Goal: Information Seeking & Learning: Find contact information

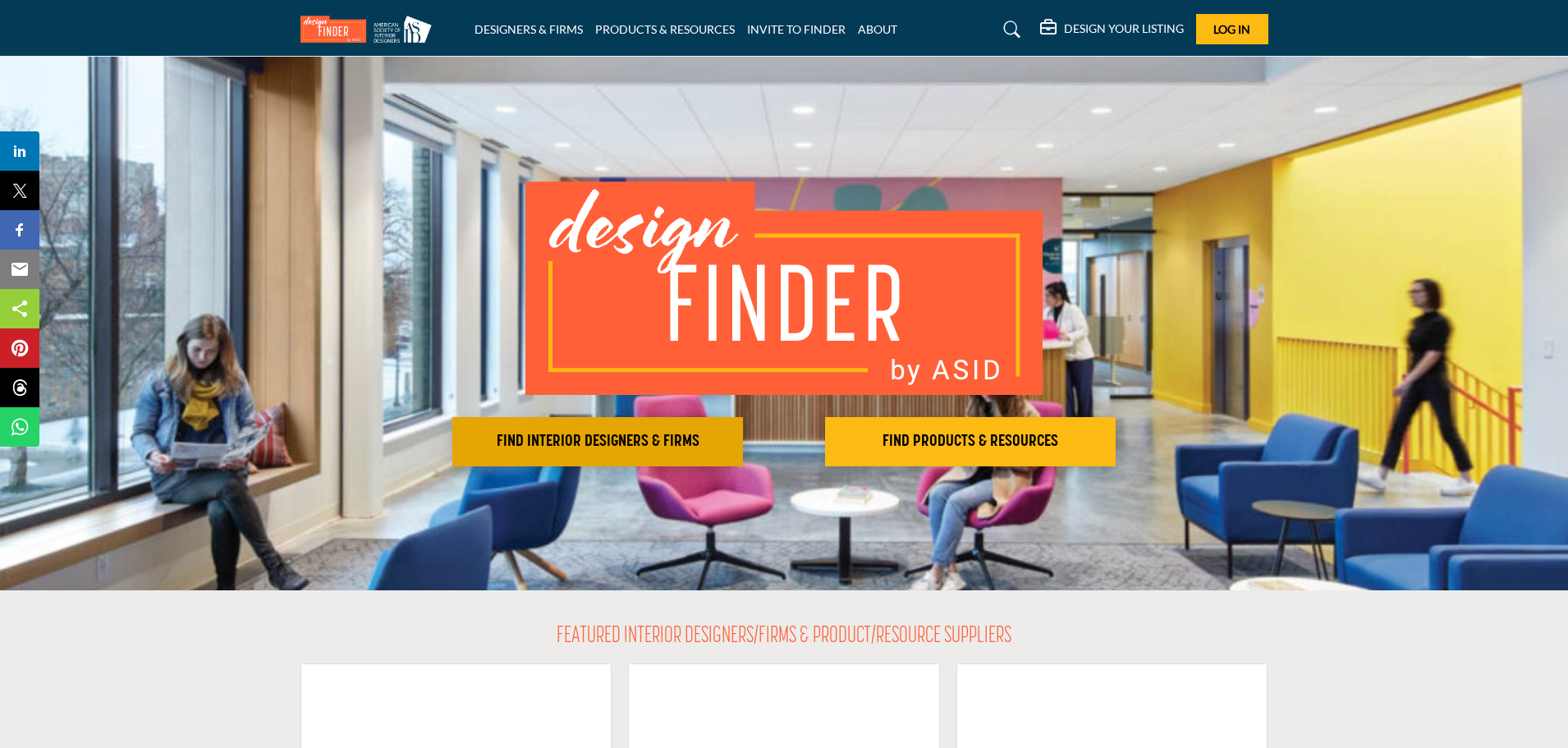
click at [677, 442] on h2 "FIND INTERIOR DESIGNERS & FIRMS" at bounding box center [598, 442] width 281 height 20
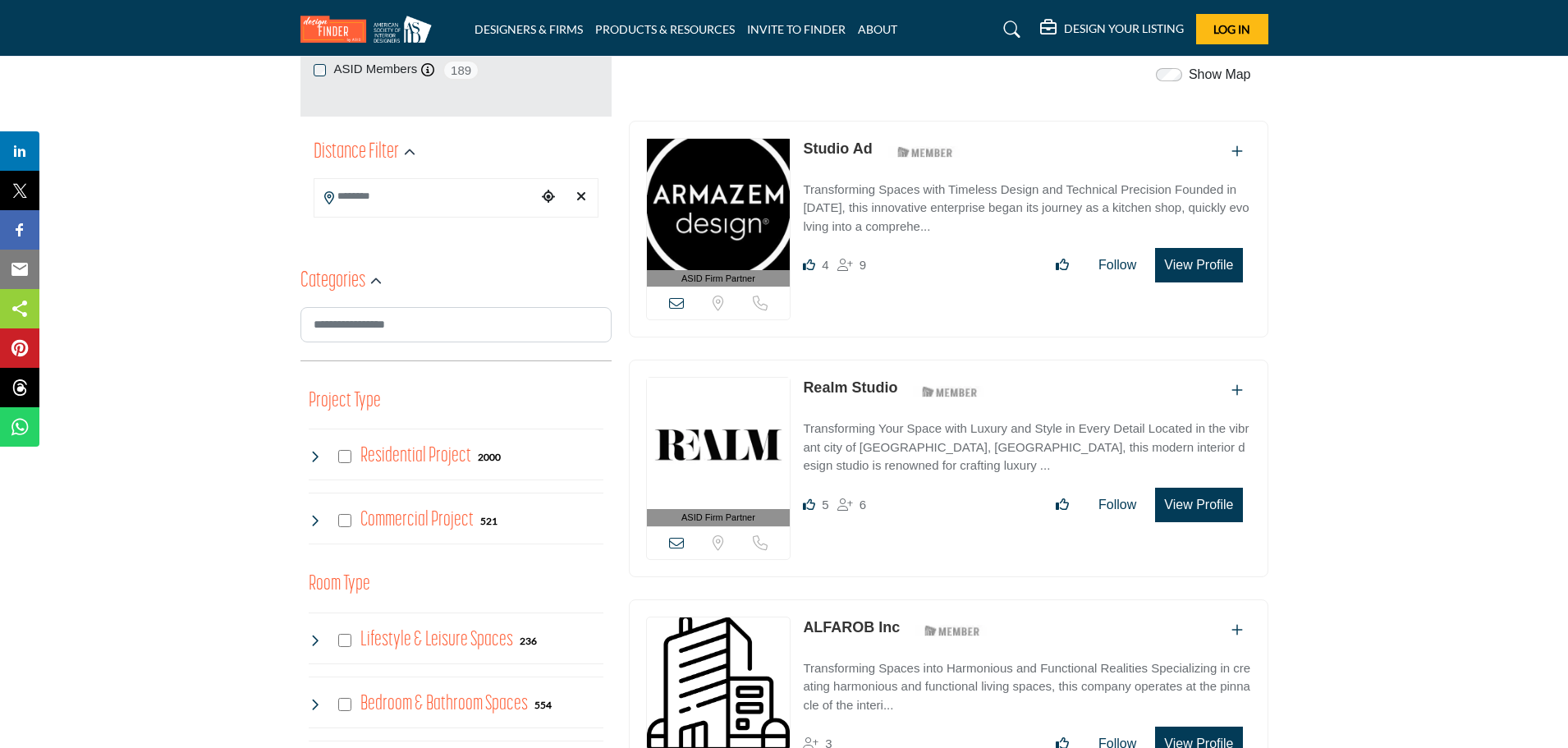
scroll to position [329, 0]
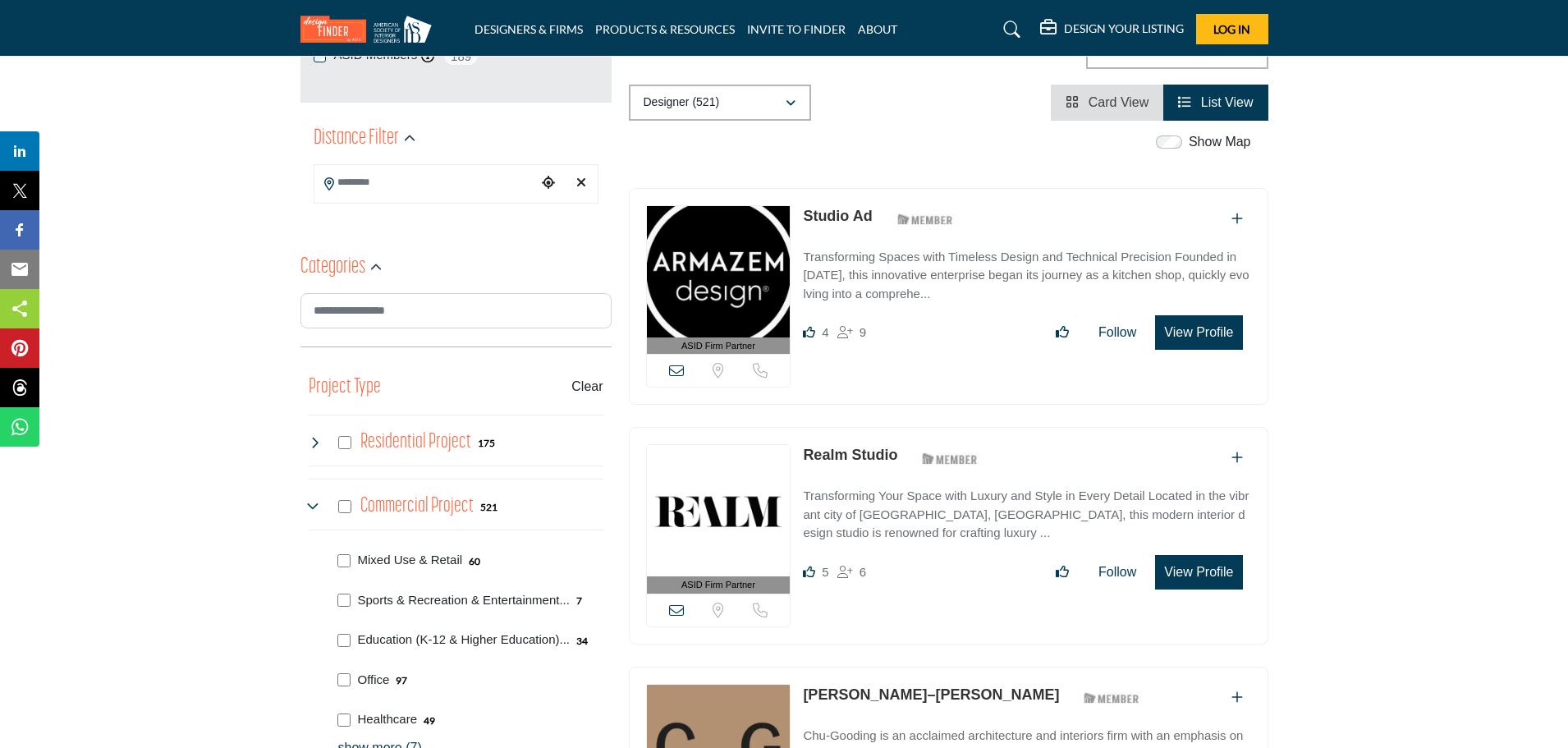
scroll to position [329, 0]
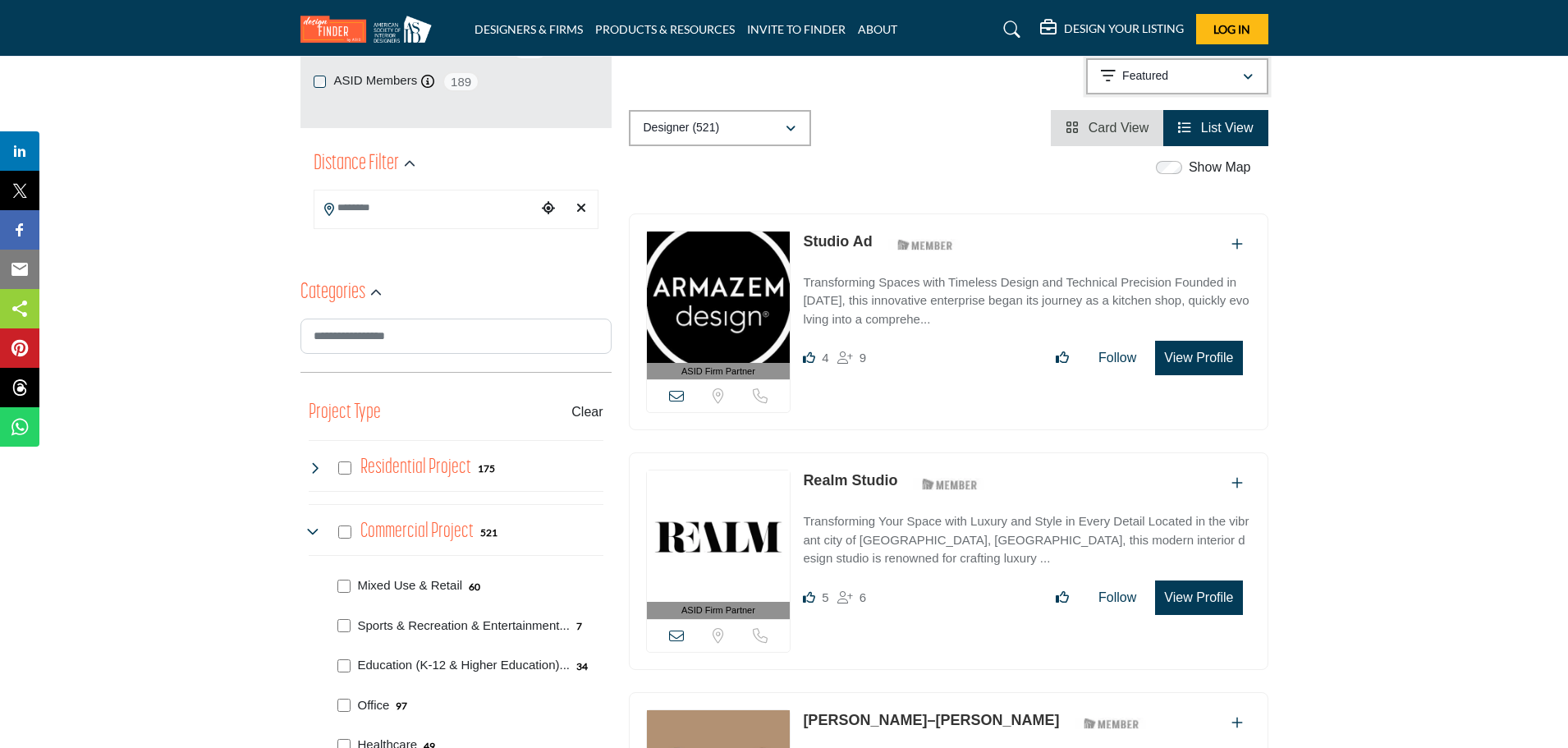
click at [1152, 74] on p "Featured" at bounding box center [1145, 76] width 46 height 16
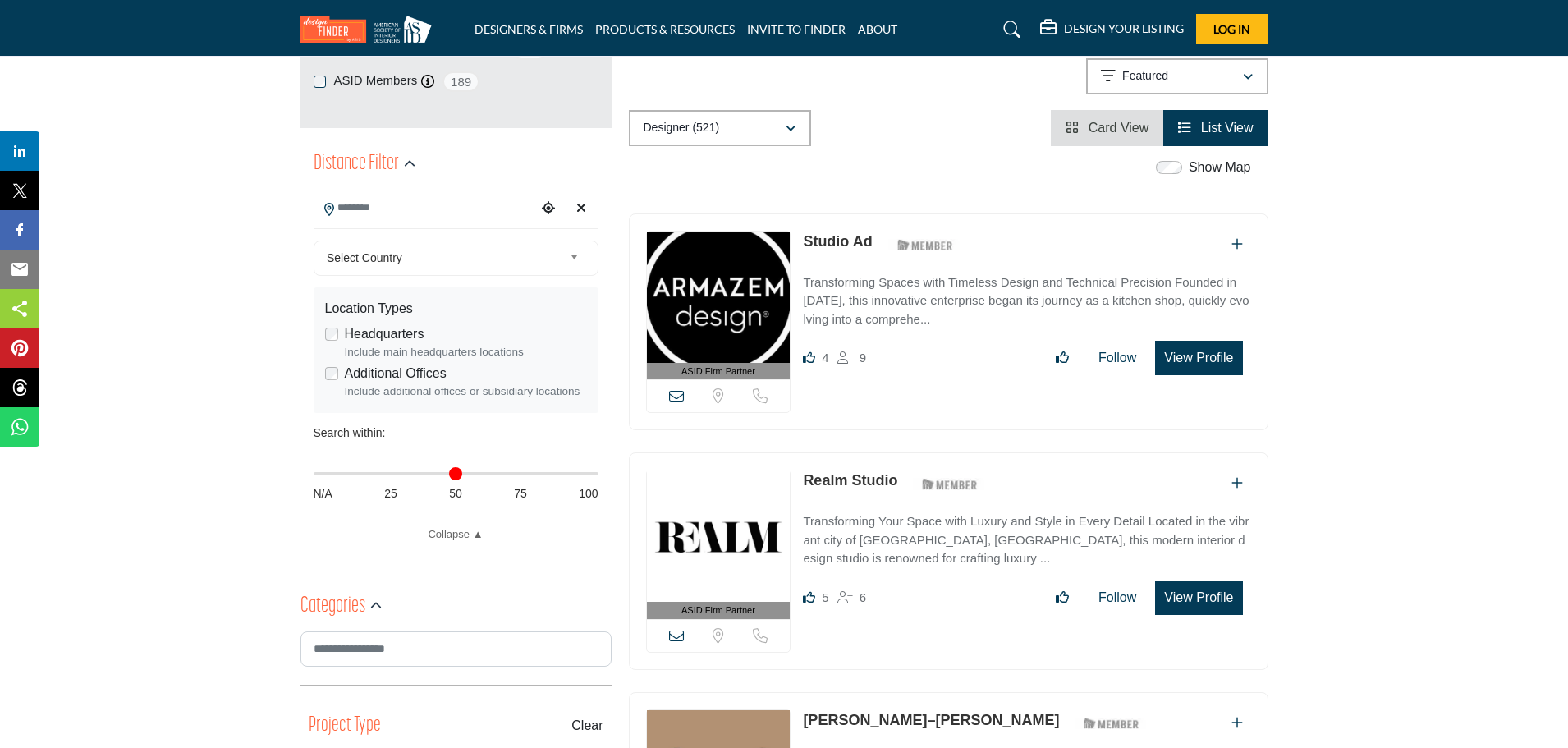
click at [467, 213] on input "Search Location" at bounding box center [425, 208] width 222 height 32
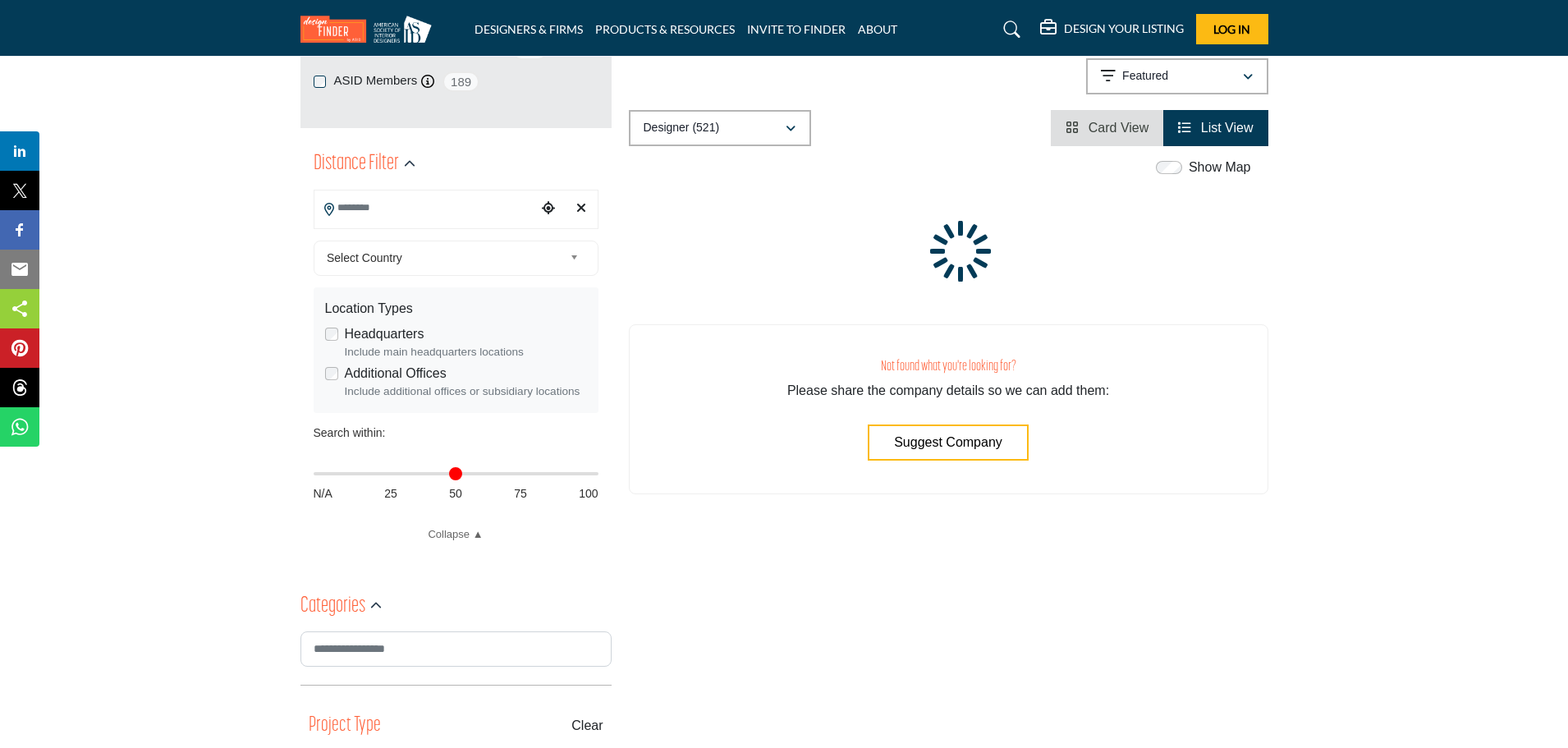
click at [416, 206] on input "Search Location" at bounding box center [425, 208] width 222 height 32
type input "****"
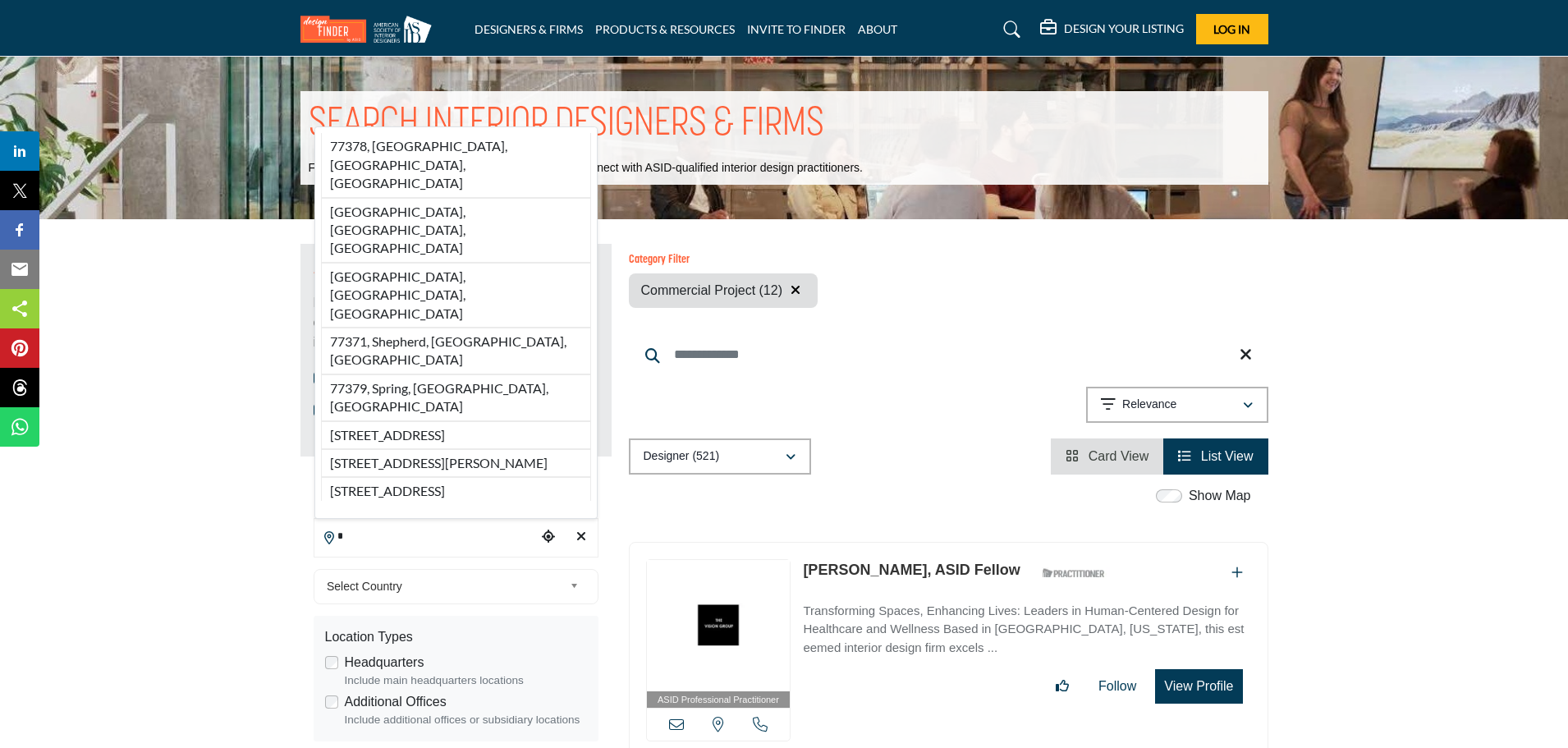
drag, startPoint x: 411, startPoint y: 538, endPoint x: 238, endPoint y: 525, distance: 173.5
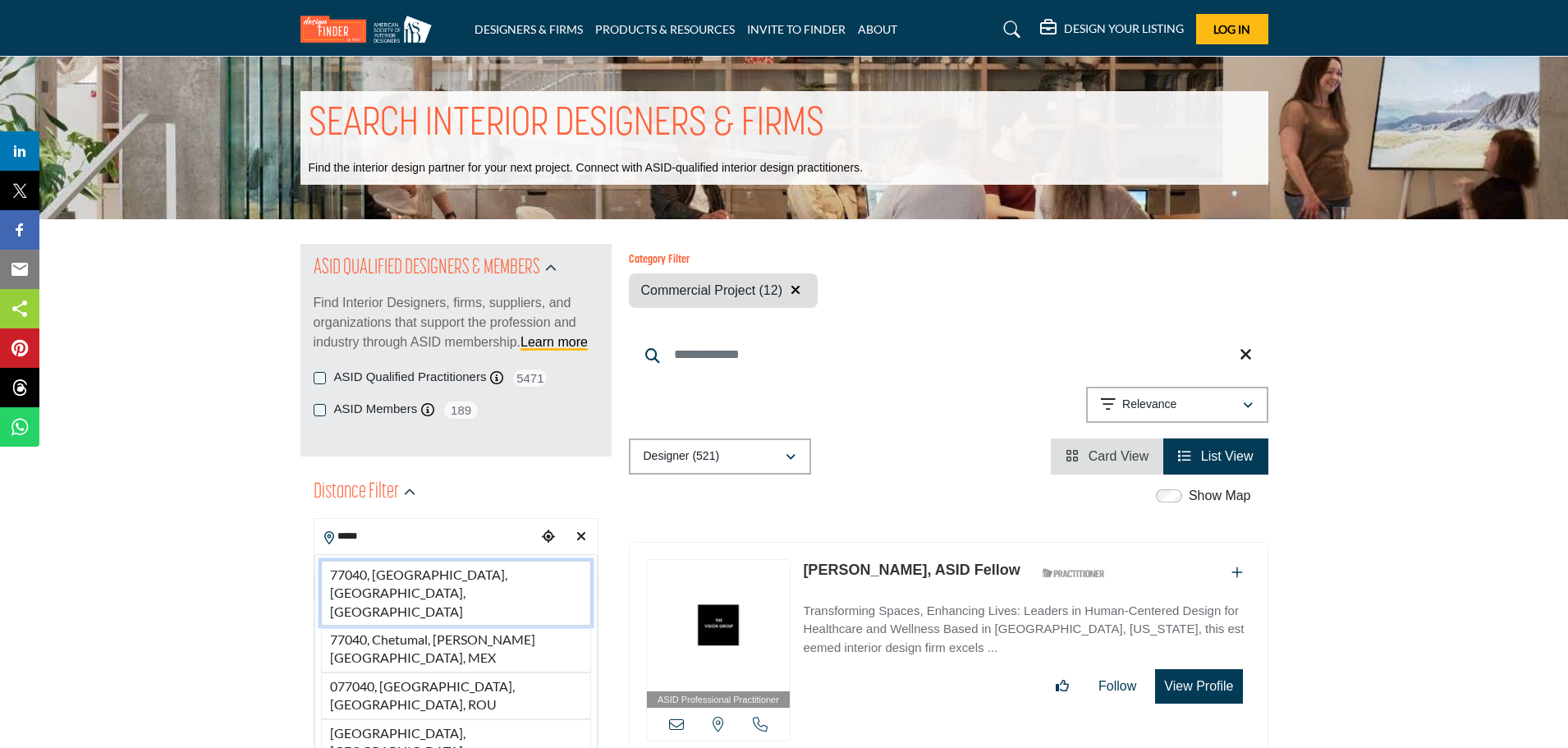
click at [416, 565] on li "77040, Houston, TX, USA" at bounding box center [456, 593] width 270 height 65
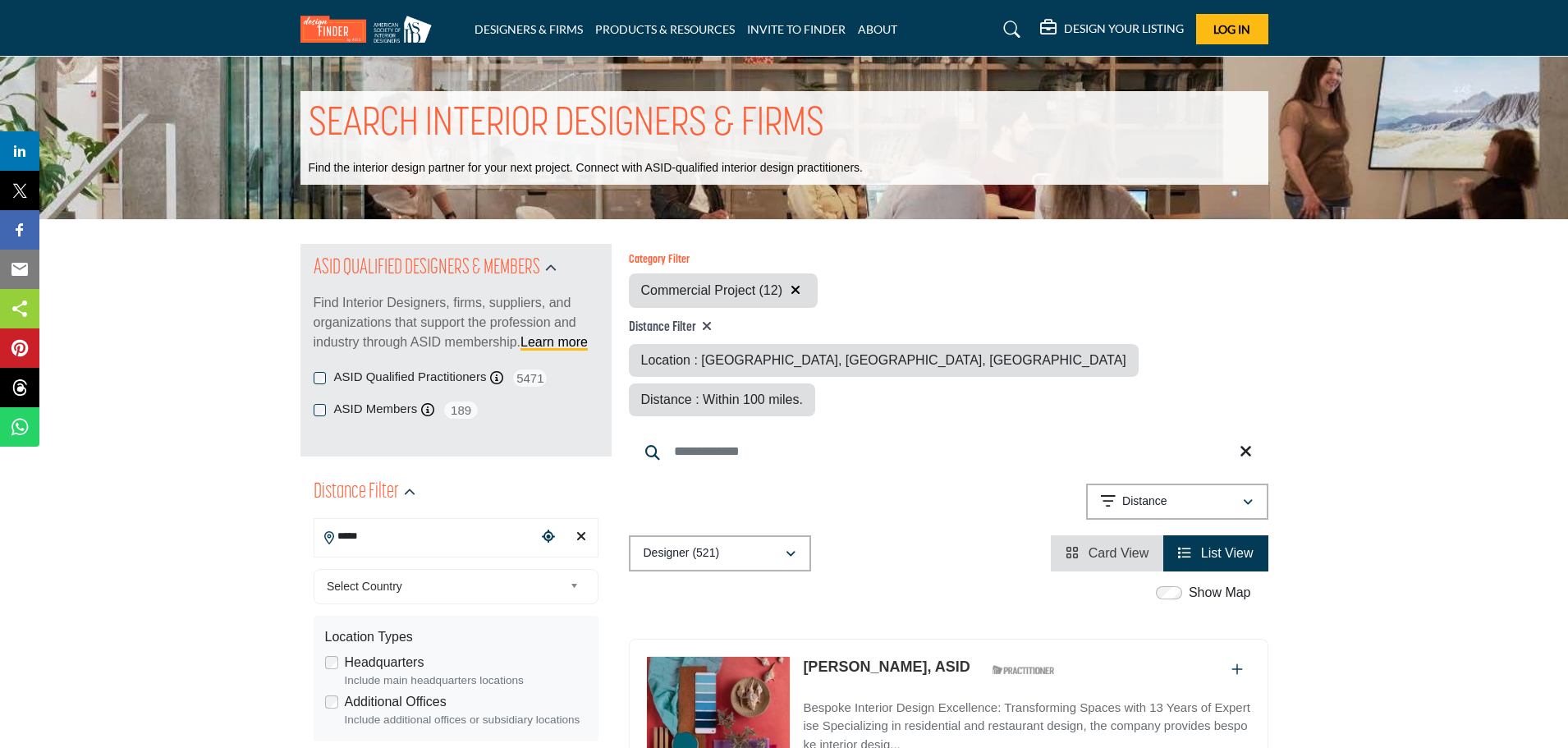
type input "**********"
type input "***"
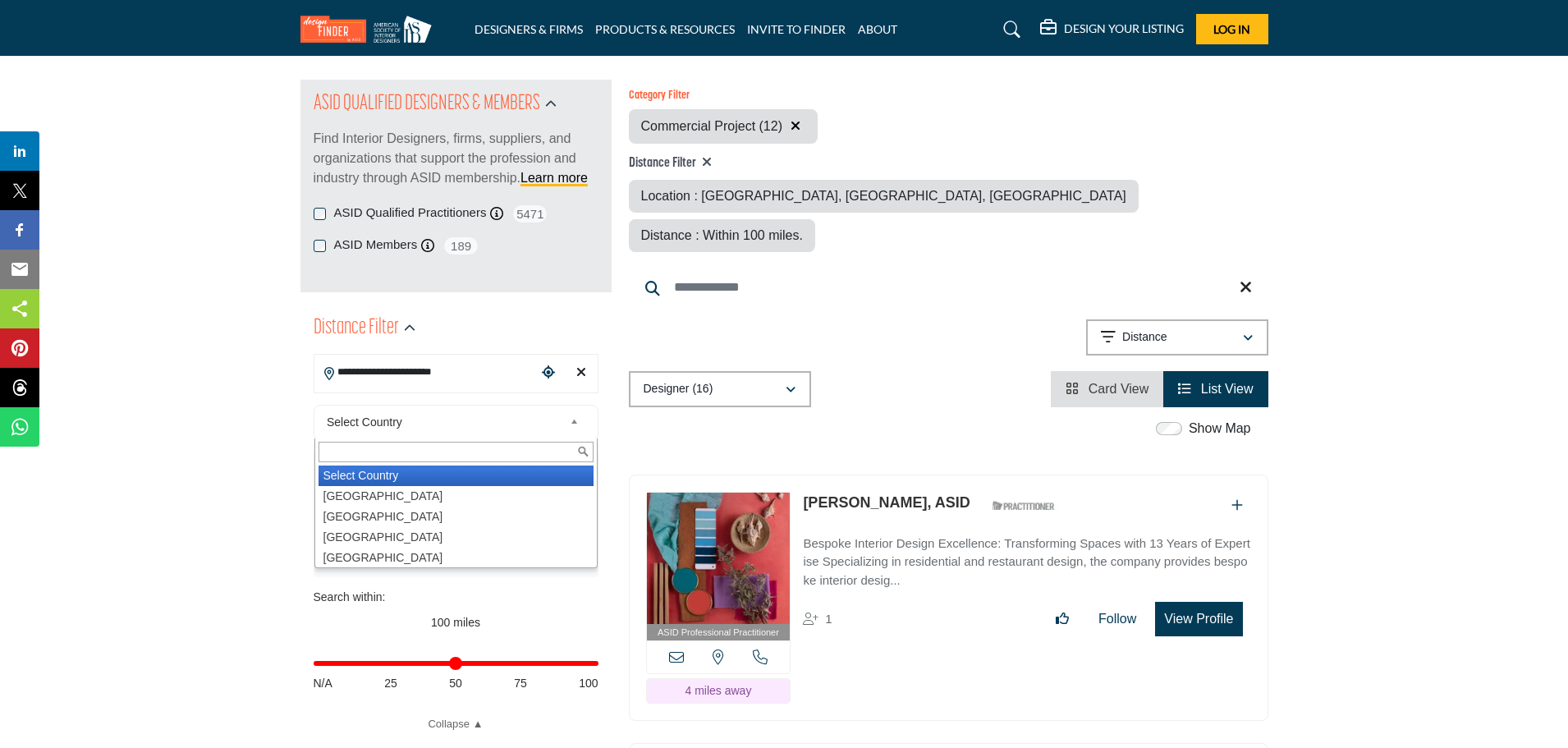
click at [442, 431] on span "Select Country" at bounding box center [445, 422] width 236 height 20
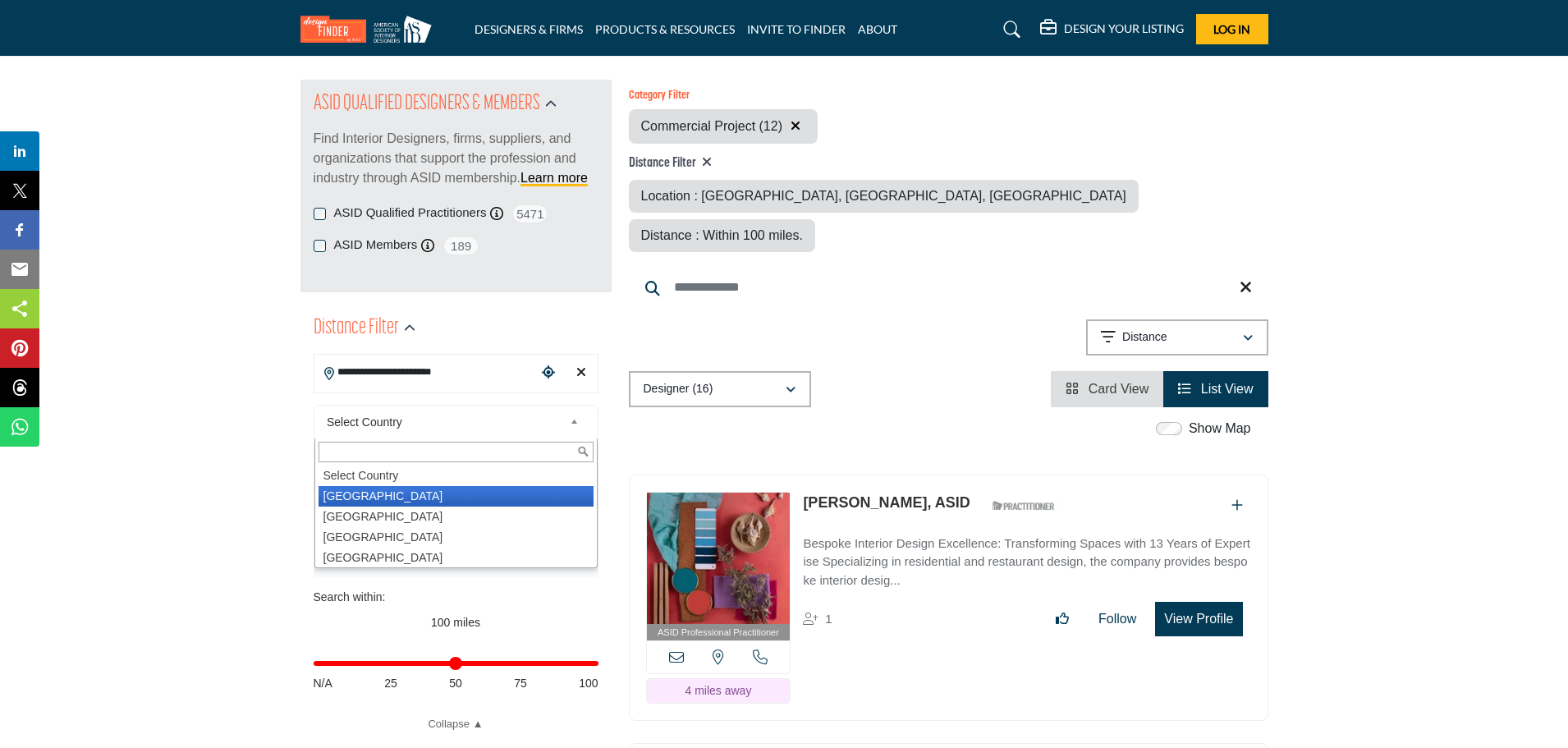
click at [420, 494] on li "United States" at bounding box center [456, 496] width 275 height 20
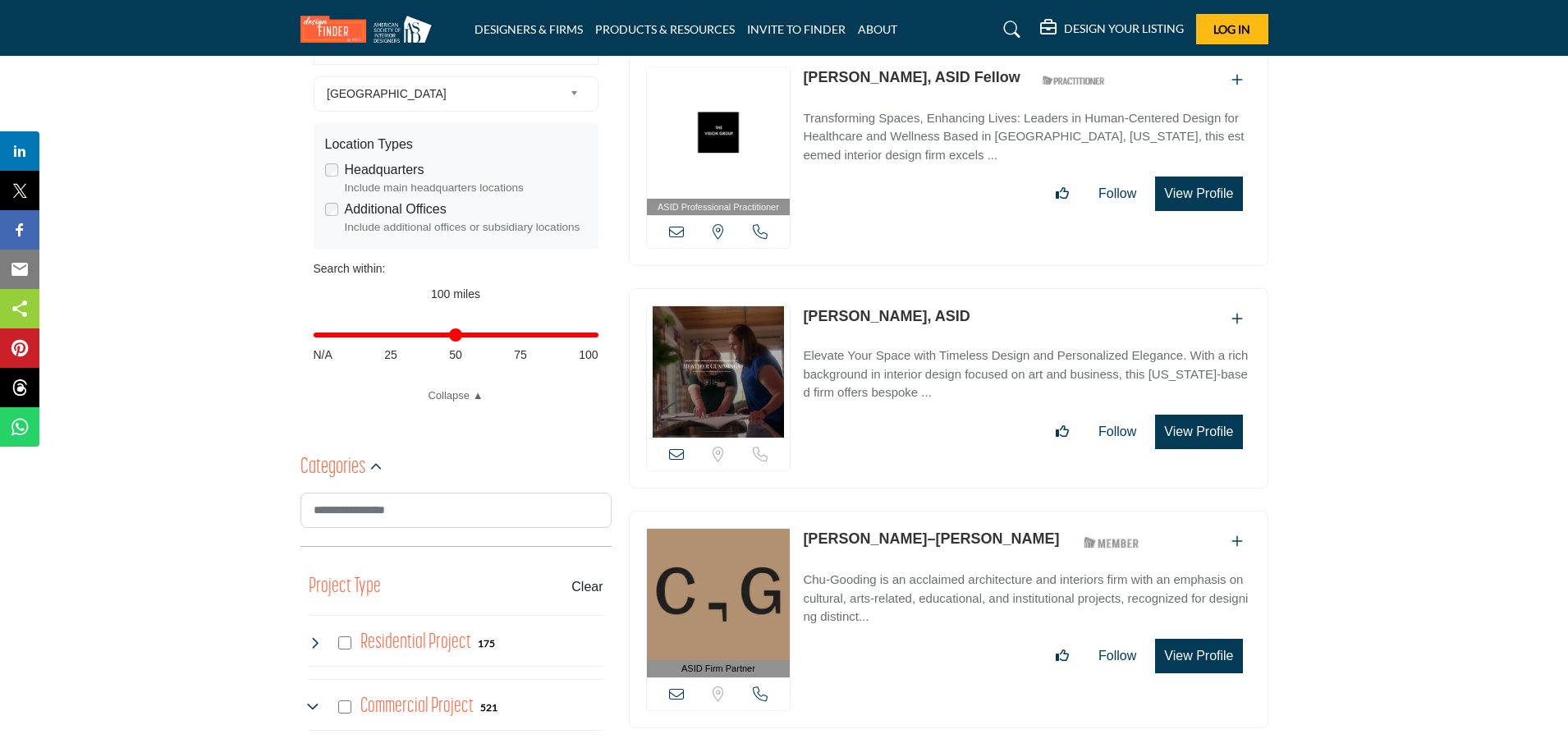
scroll to position [164, 0]
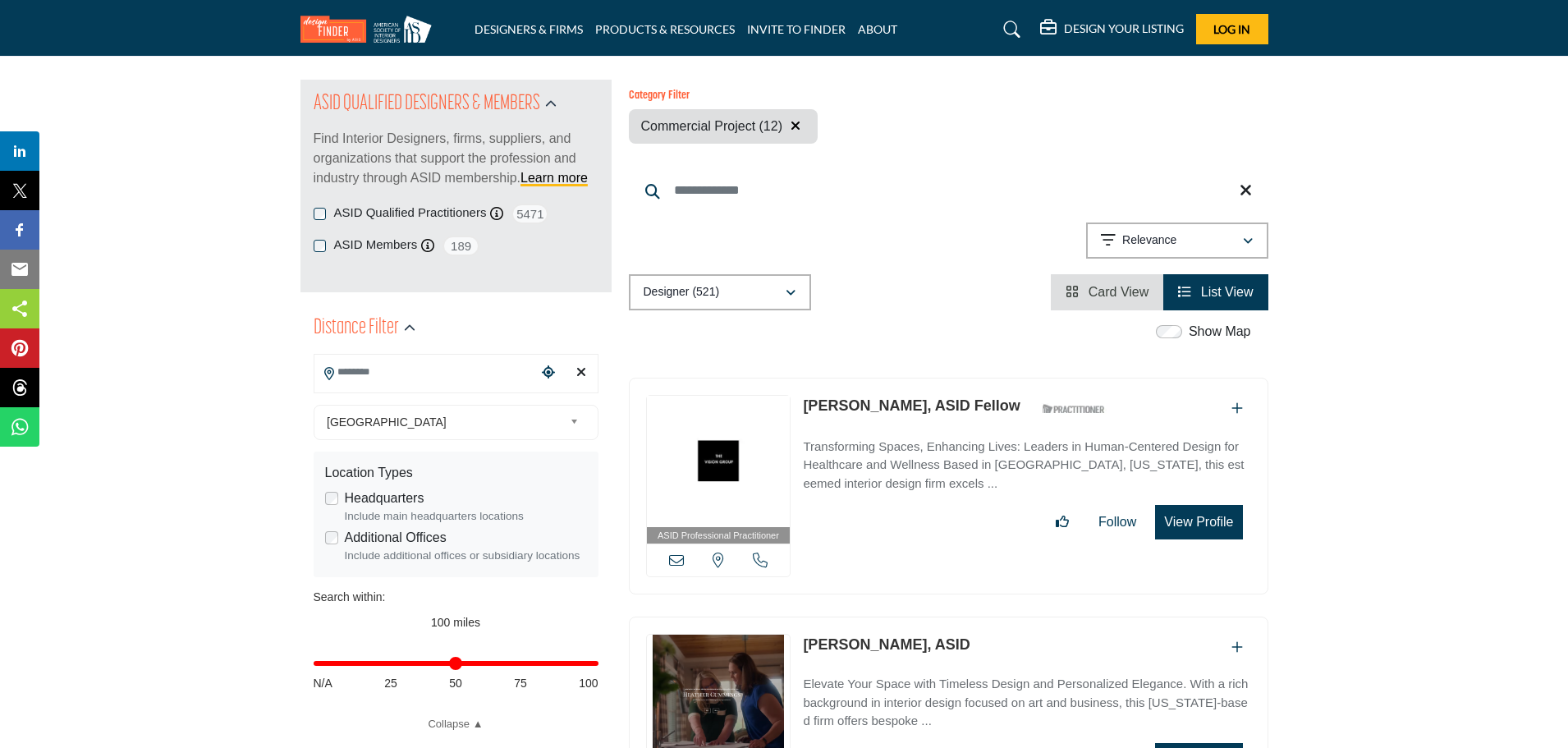
click at [380, 379] on input "Search Location" at bounding box center [425, 372] width 222 height 32
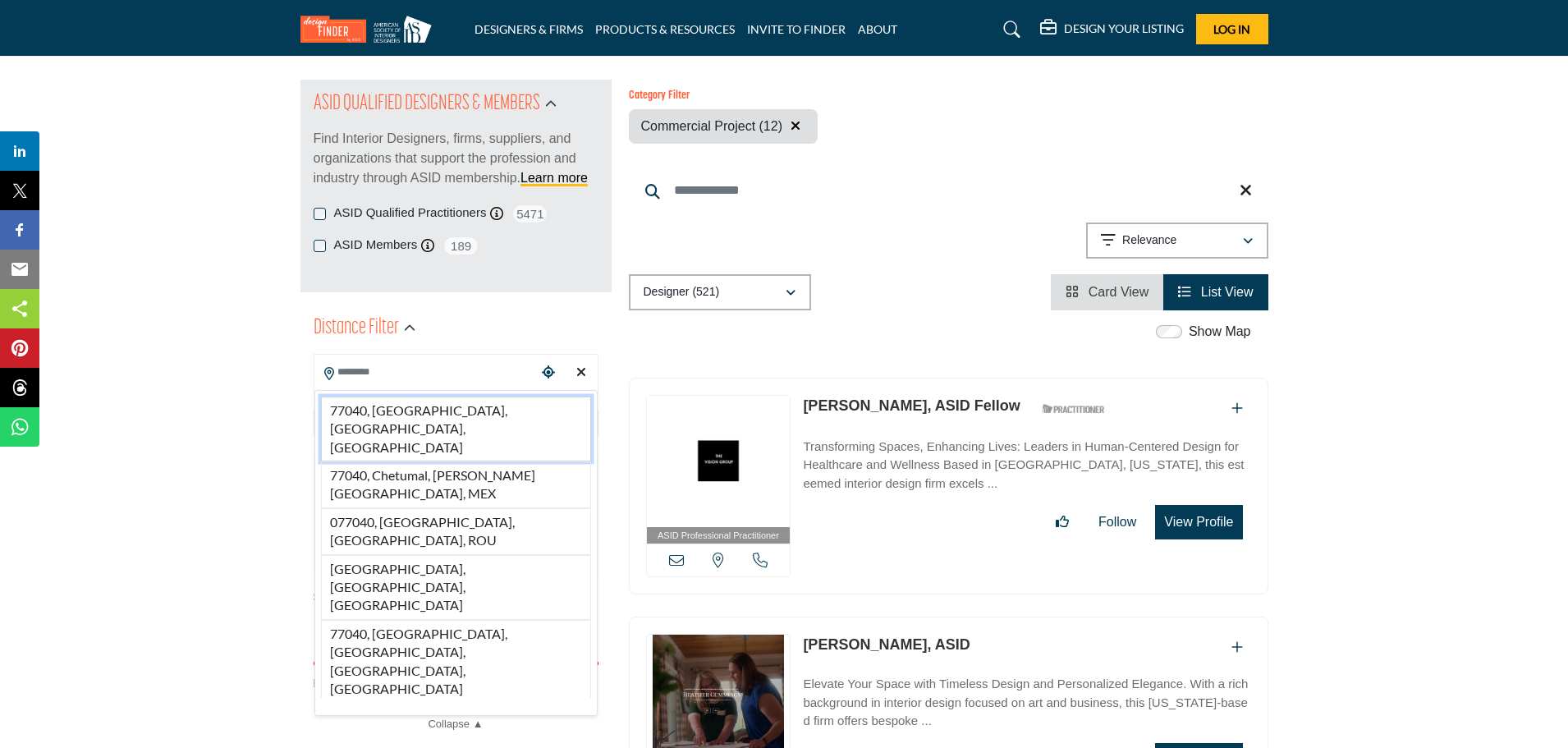
click at [396, 411] on li "77040, Houston, TX, USA" at bounding box center [456, 429] width 270 height 65
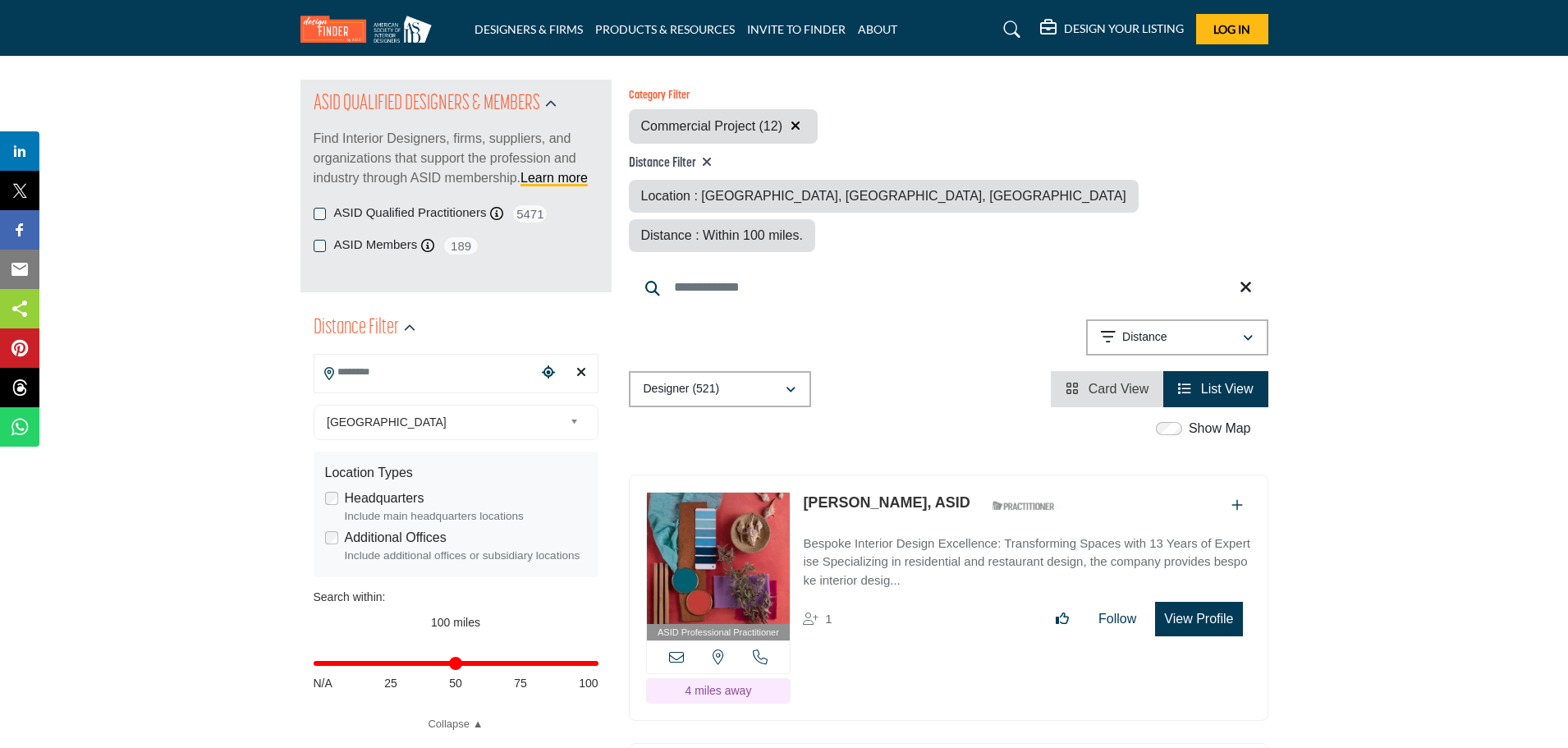
type input "**********"
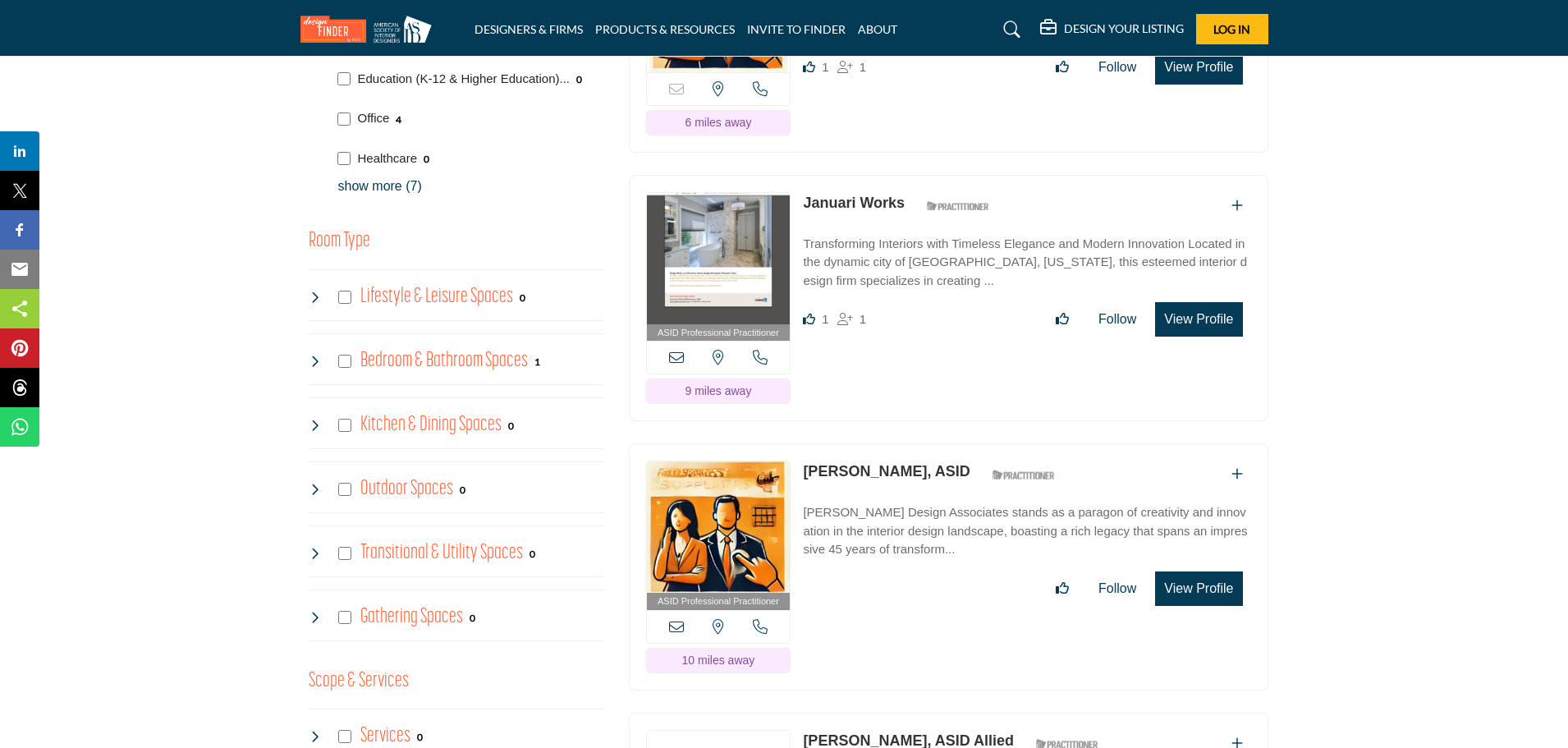
scroll to position [903, 0]
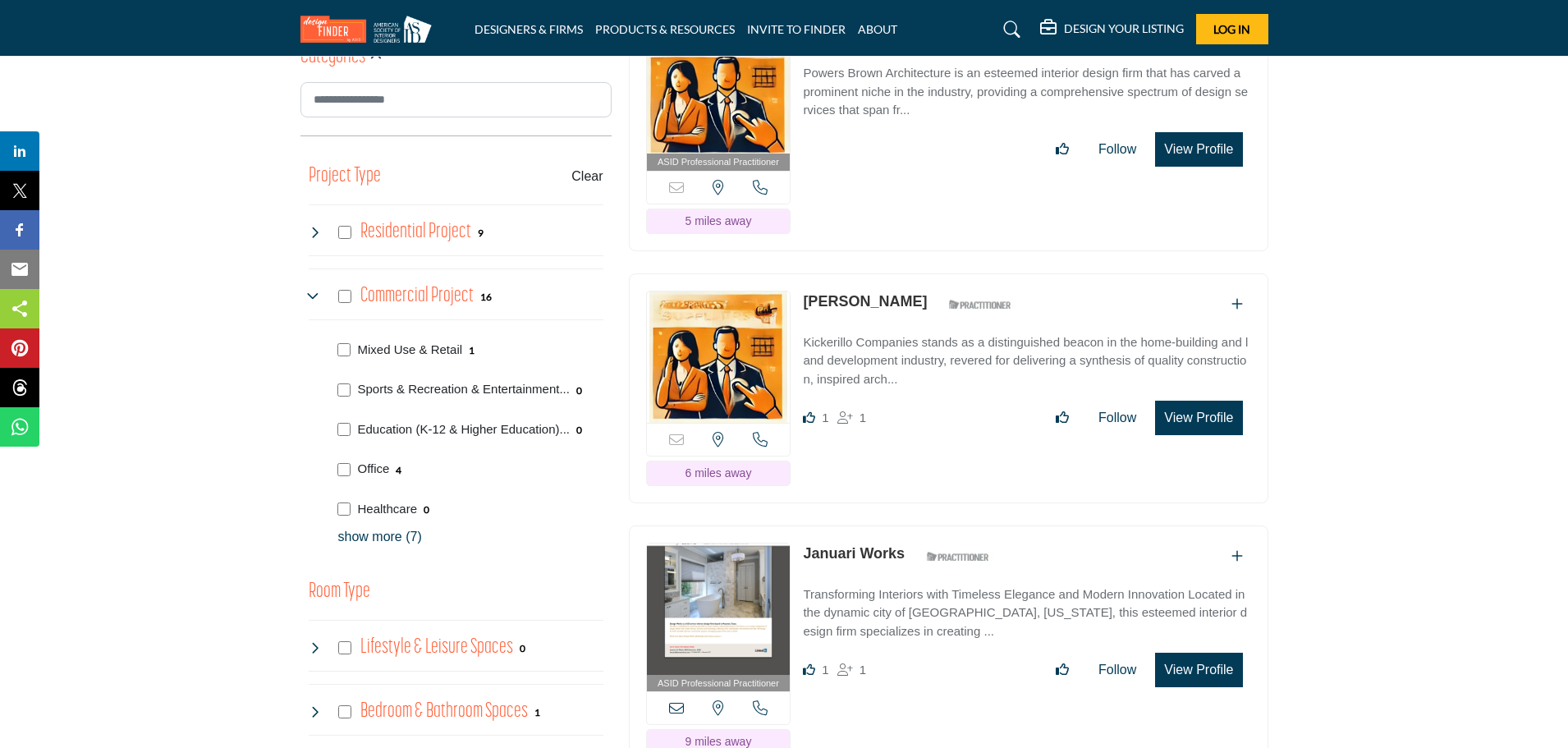
click at [390, 537] on p "show more (7)" at bounding box center [471, 537] width 265 height 20
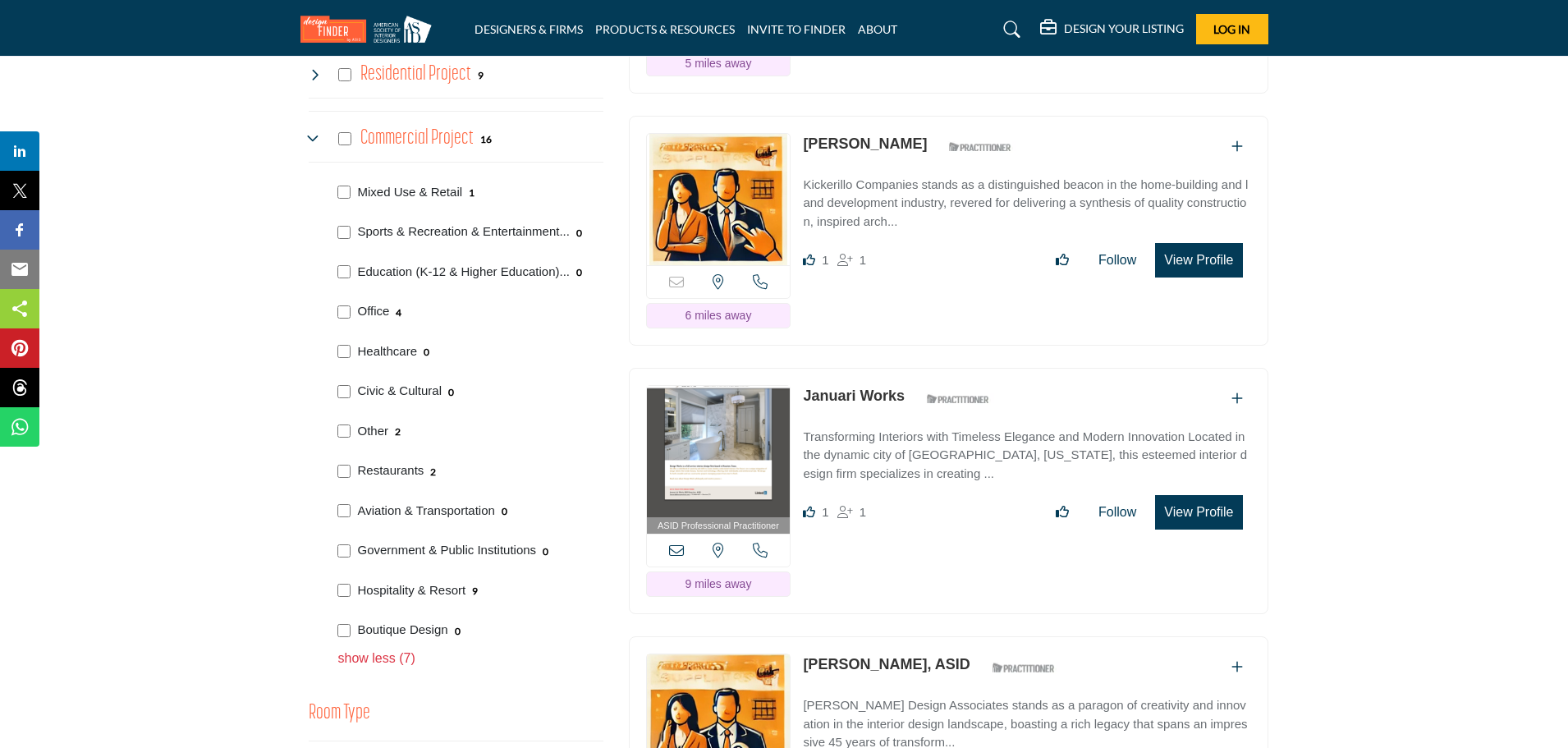
scroll to position [1068, 0]
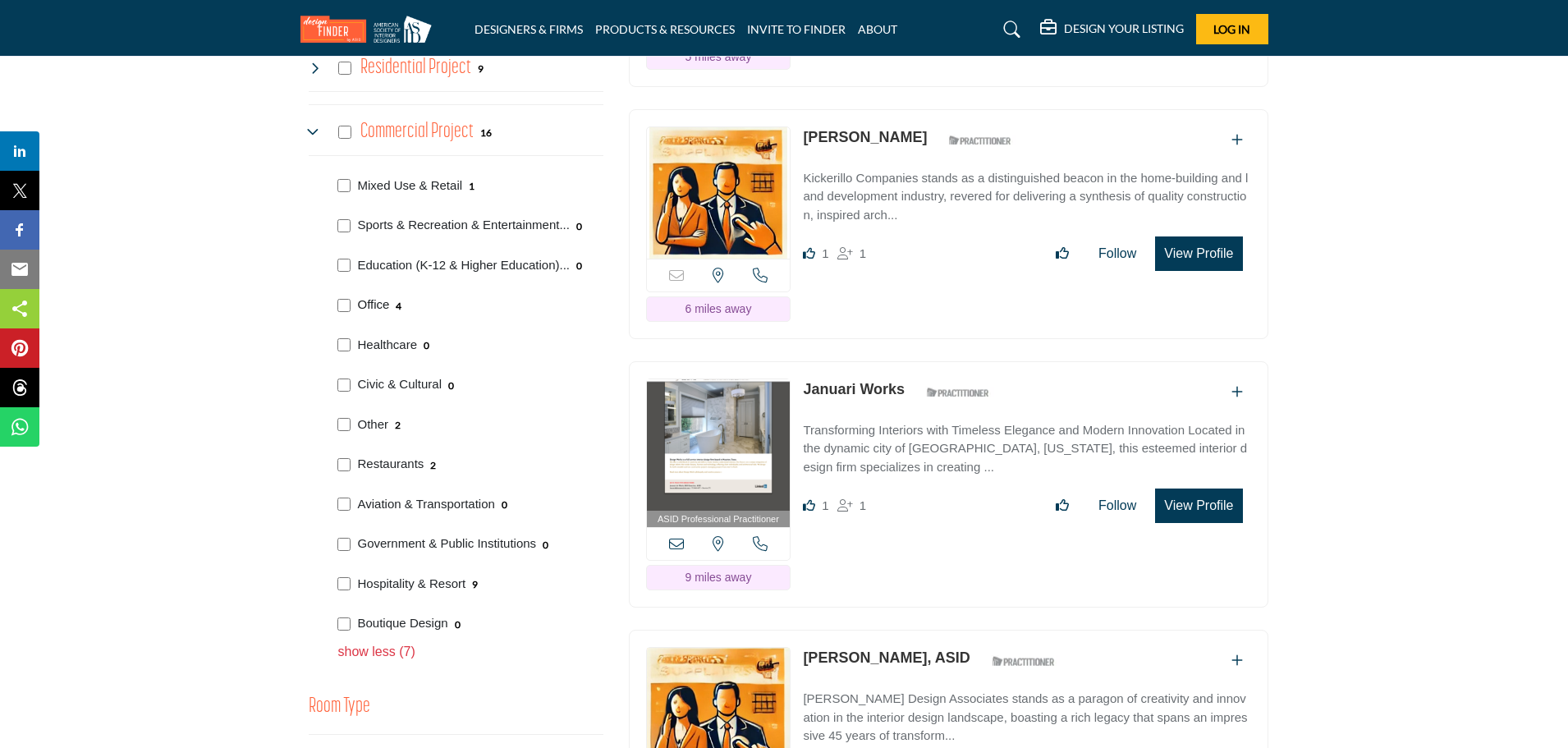
click at [376, 304] on p "Office" at bounding box center [374, 305] width 32 height 19
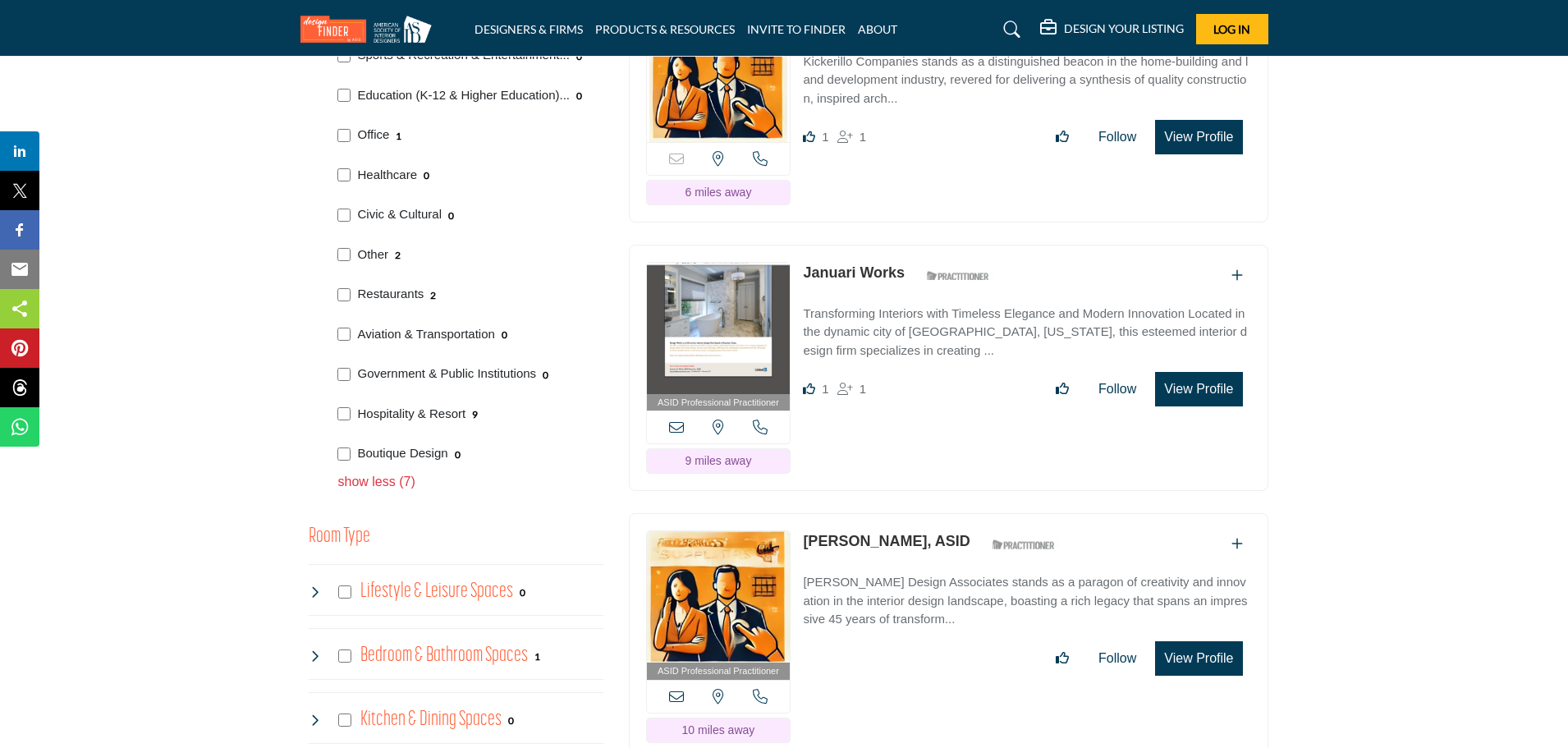
scroll to position [1150, 0]
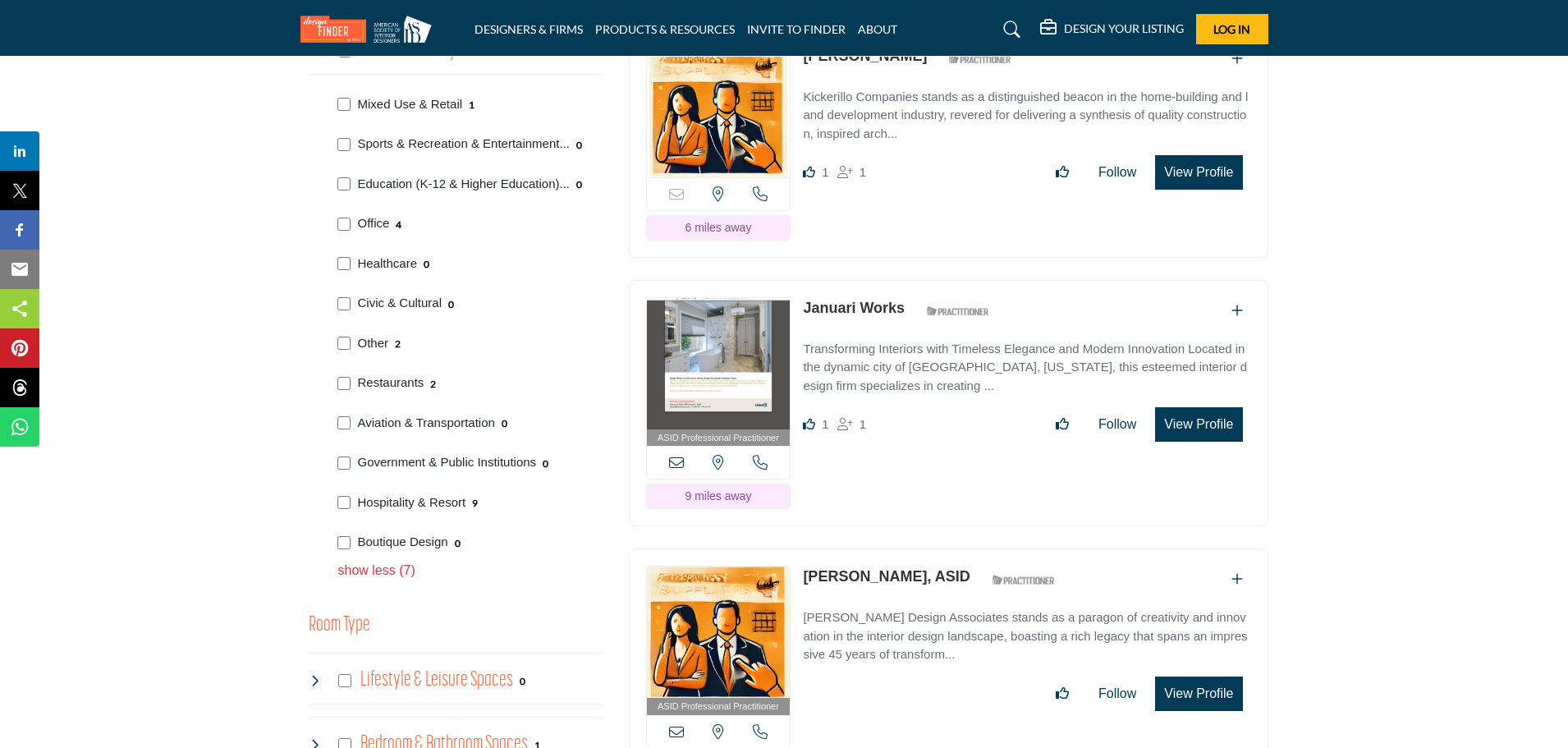
scroll to position [1150, 0]
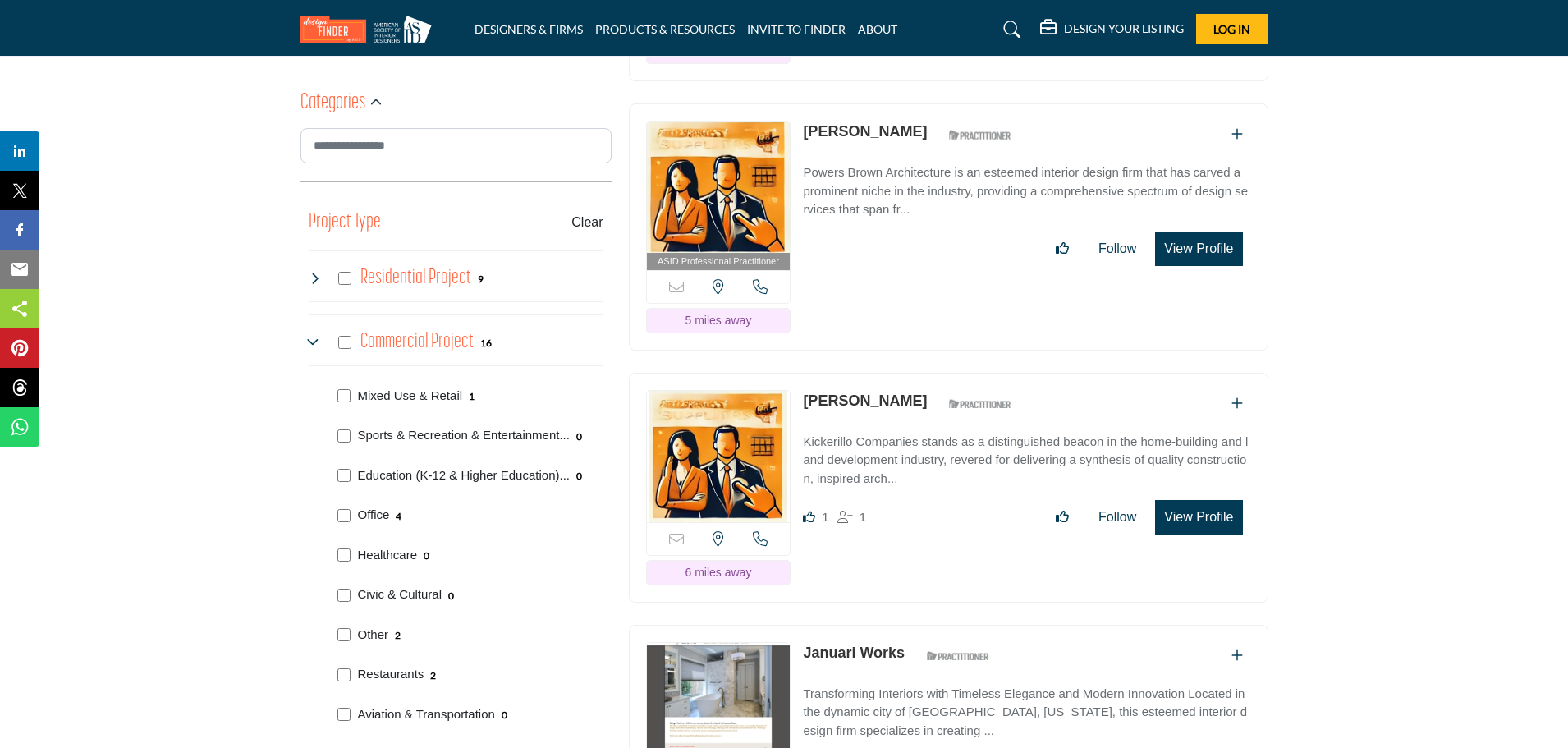
scroll to position [903, 0]
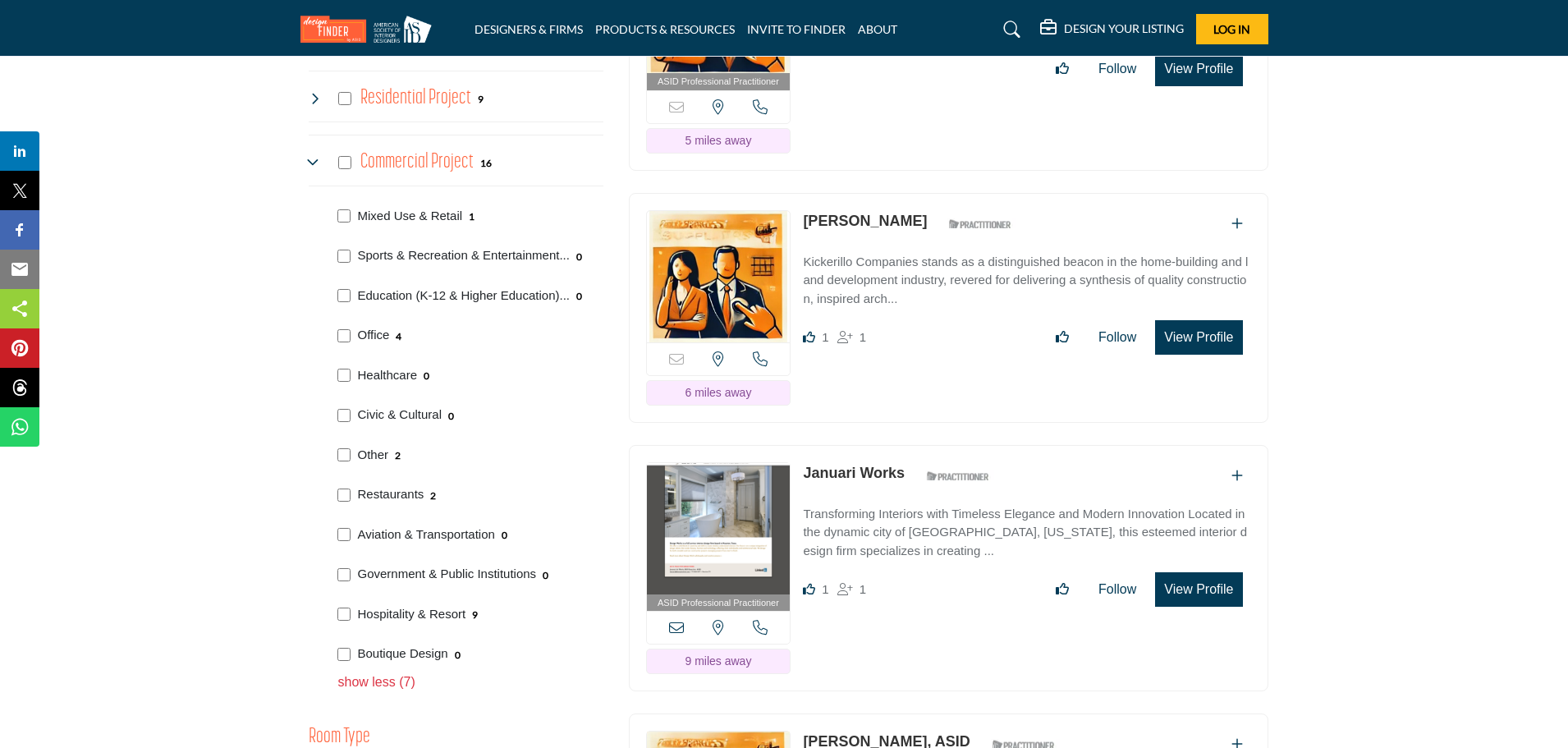
scroll to position [1068, 0]
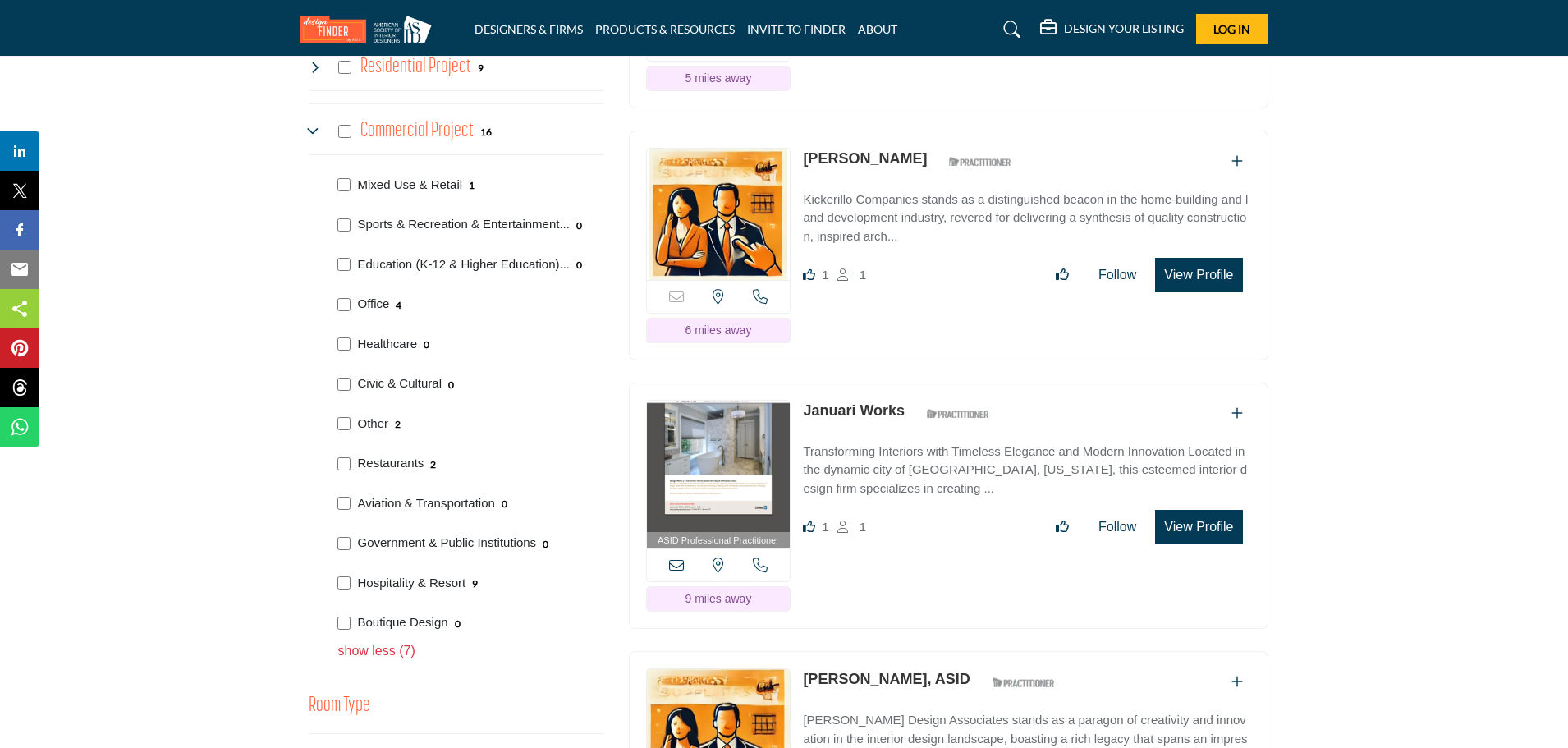
scroll to position [1151, 0]
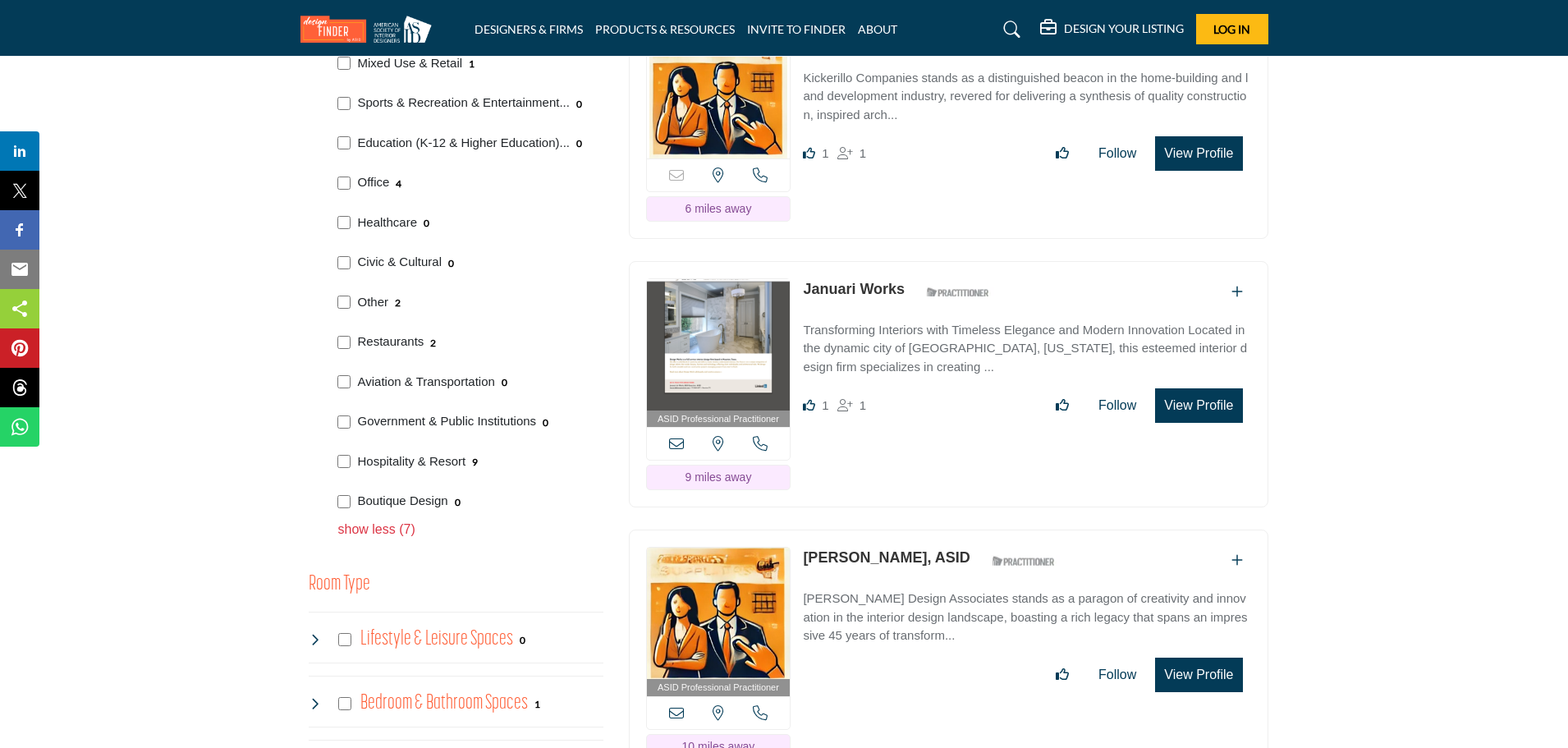
scroll to position [1232, 0]
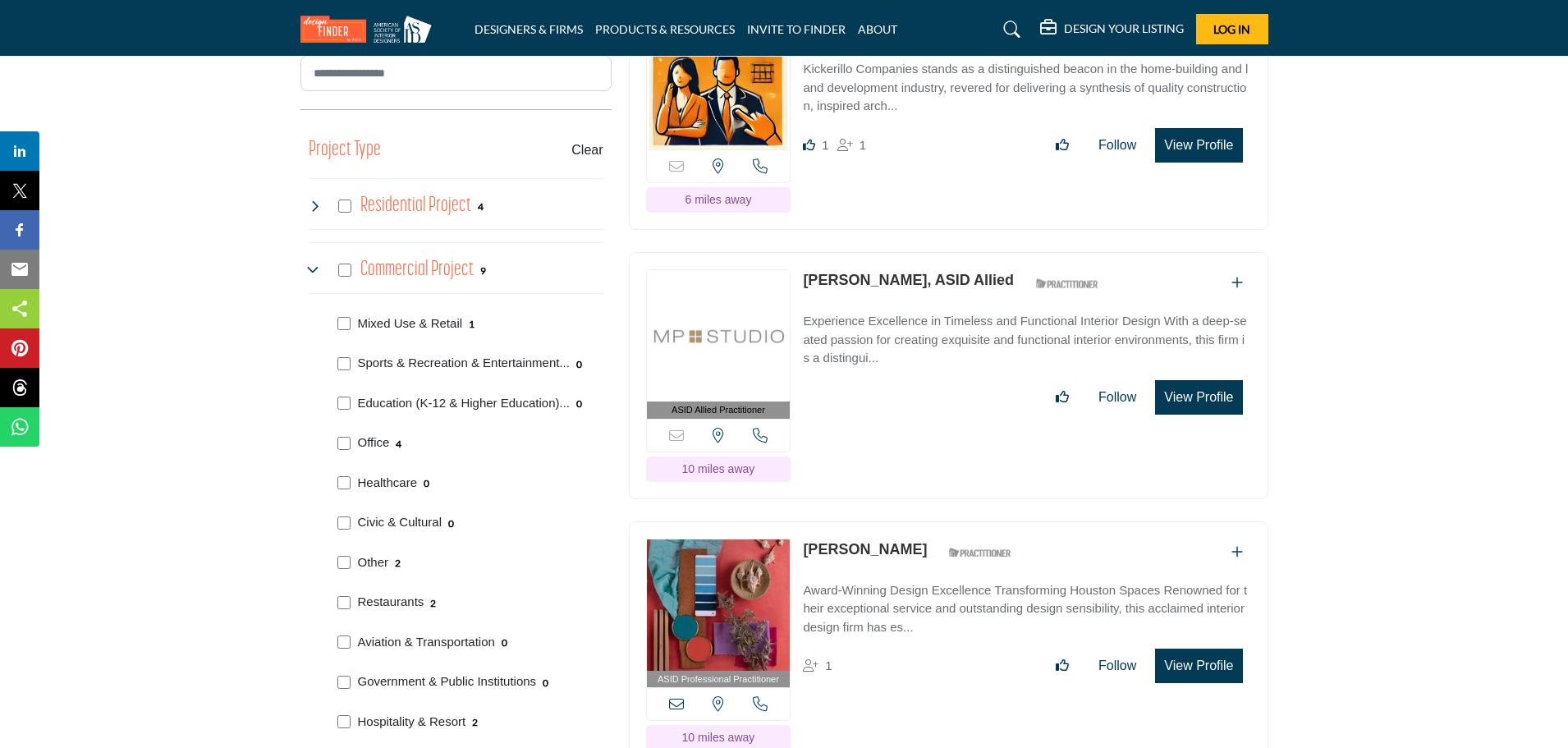
scroll to position [1068, 0]
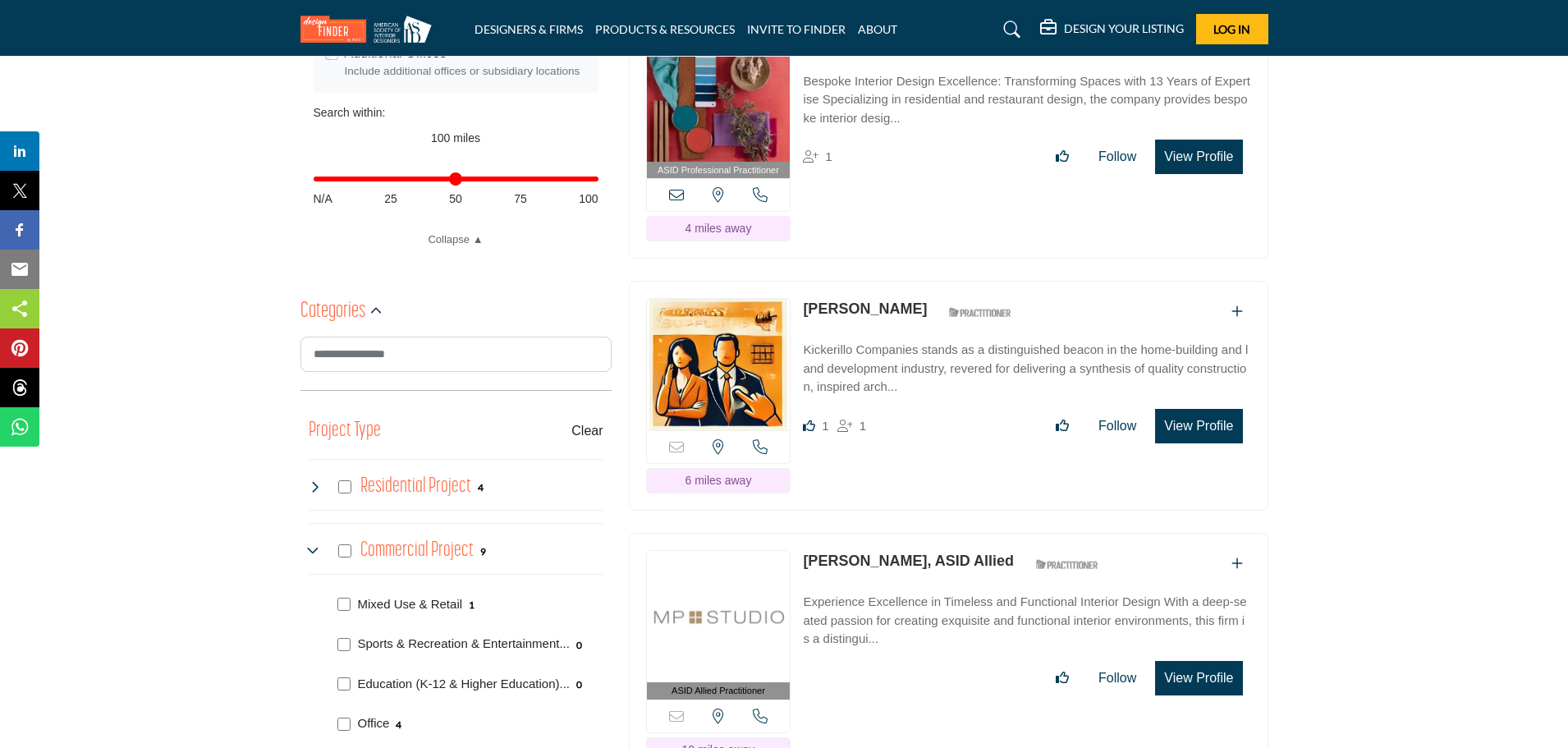
scroll to position [986, 0]
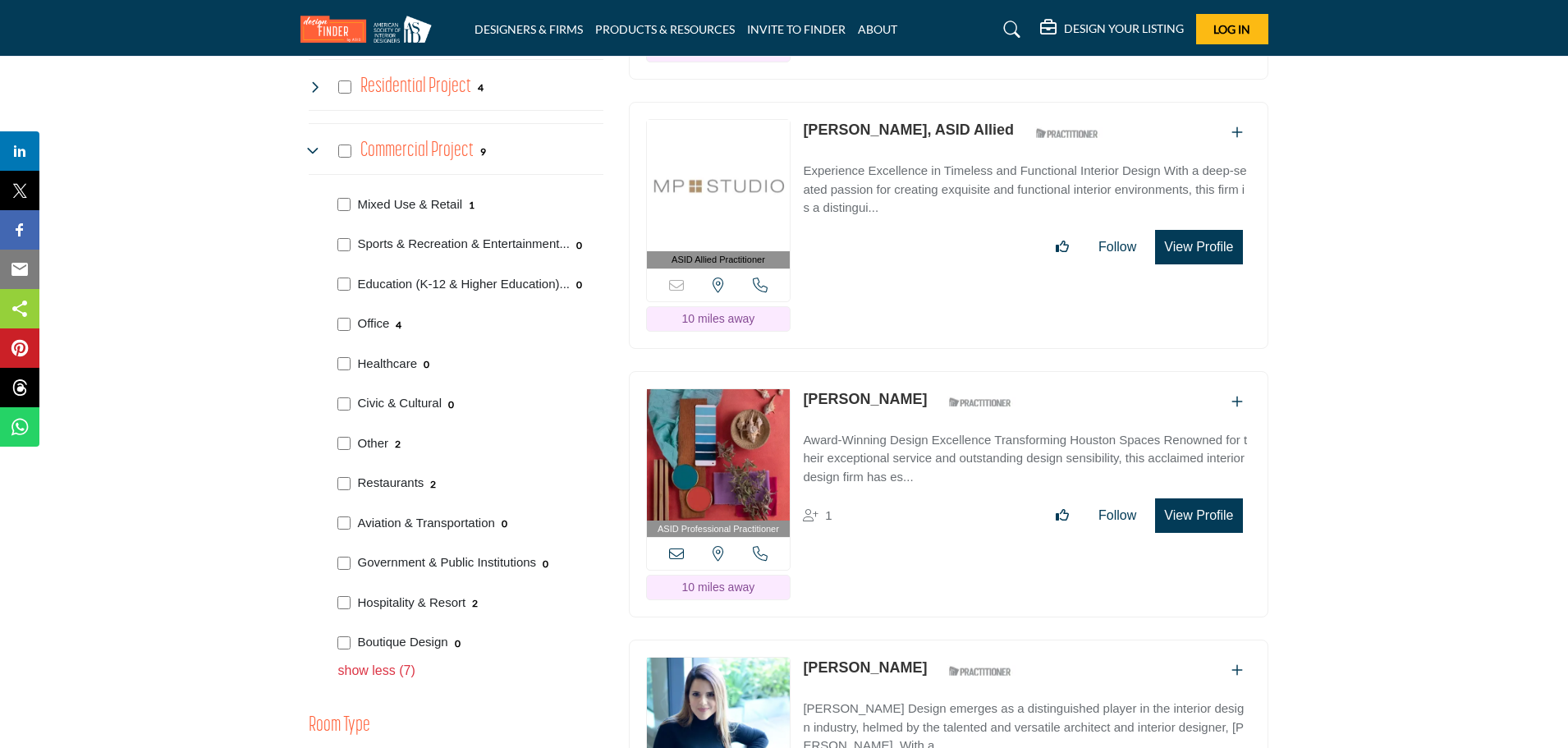
scroll to position [1068, 0]
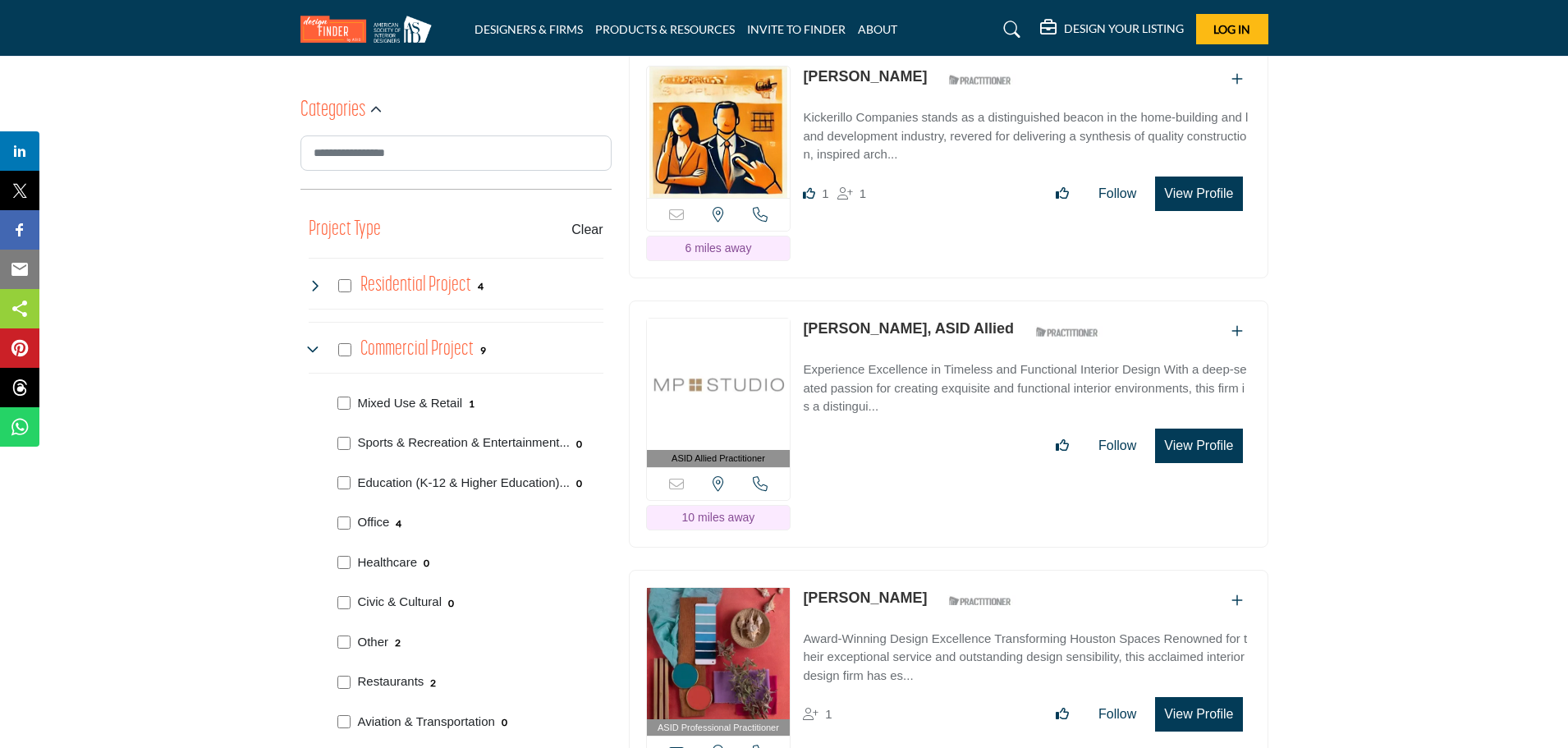
scroll to position [1150, 0]
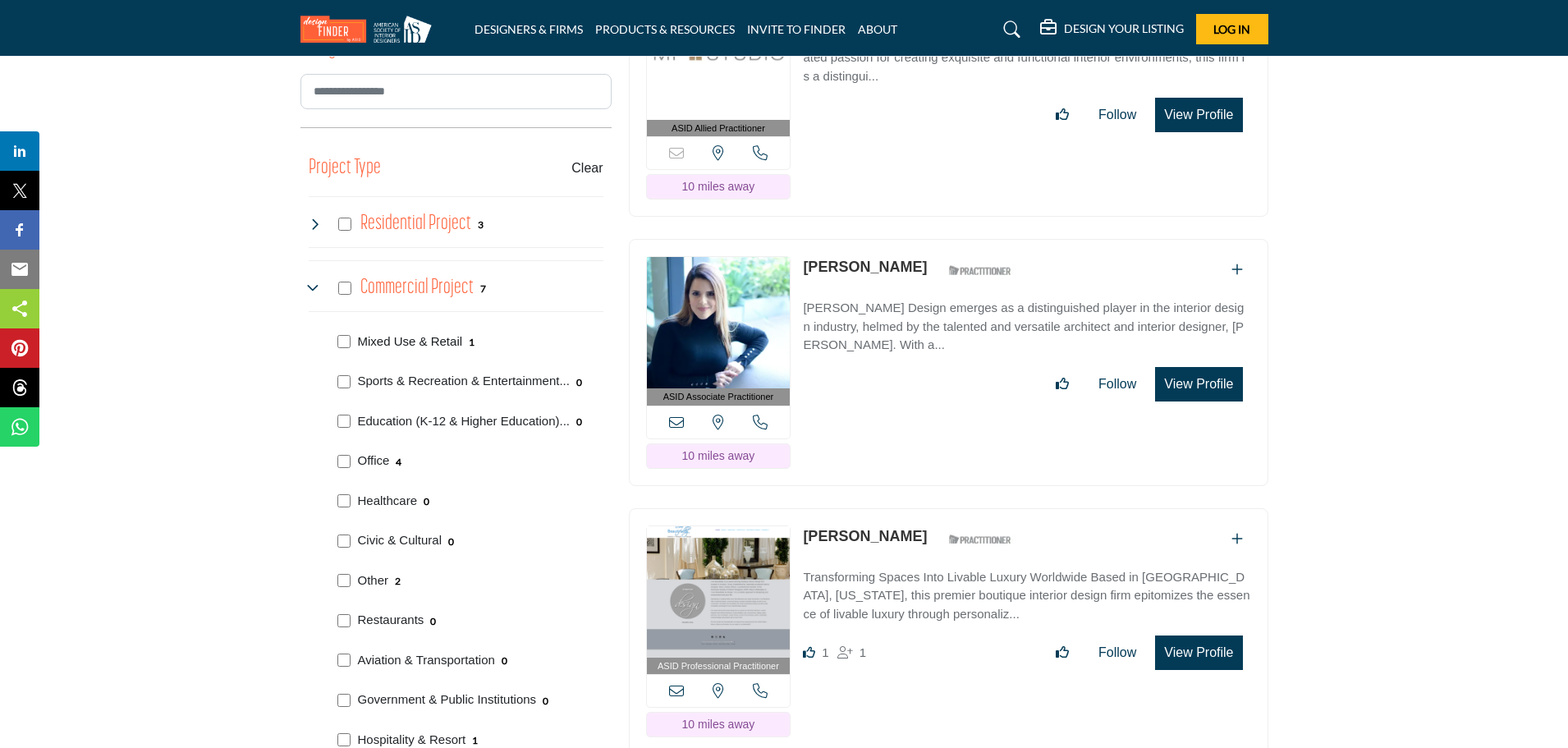
scroll to position [918, 0]
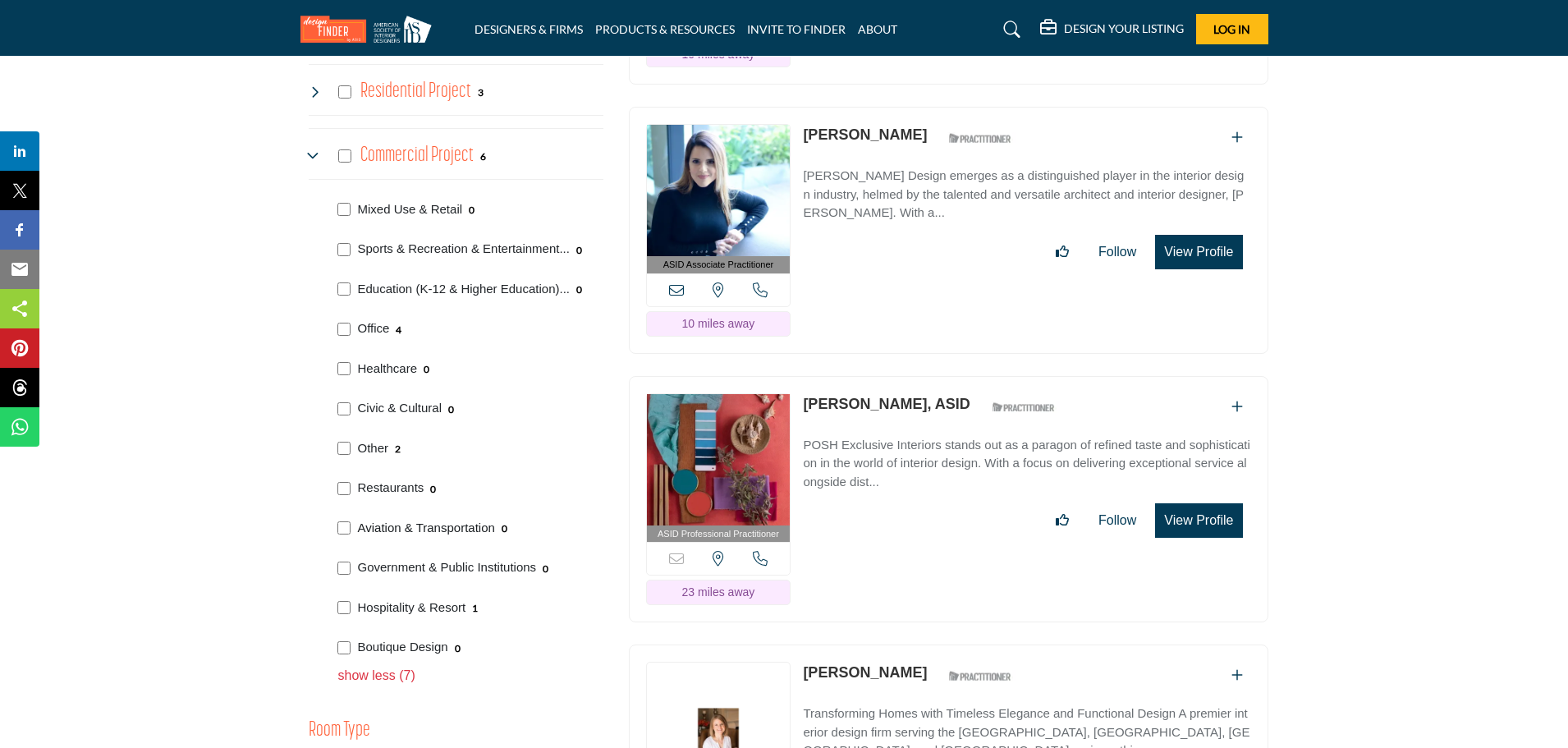
scroll to position [1068, 0]
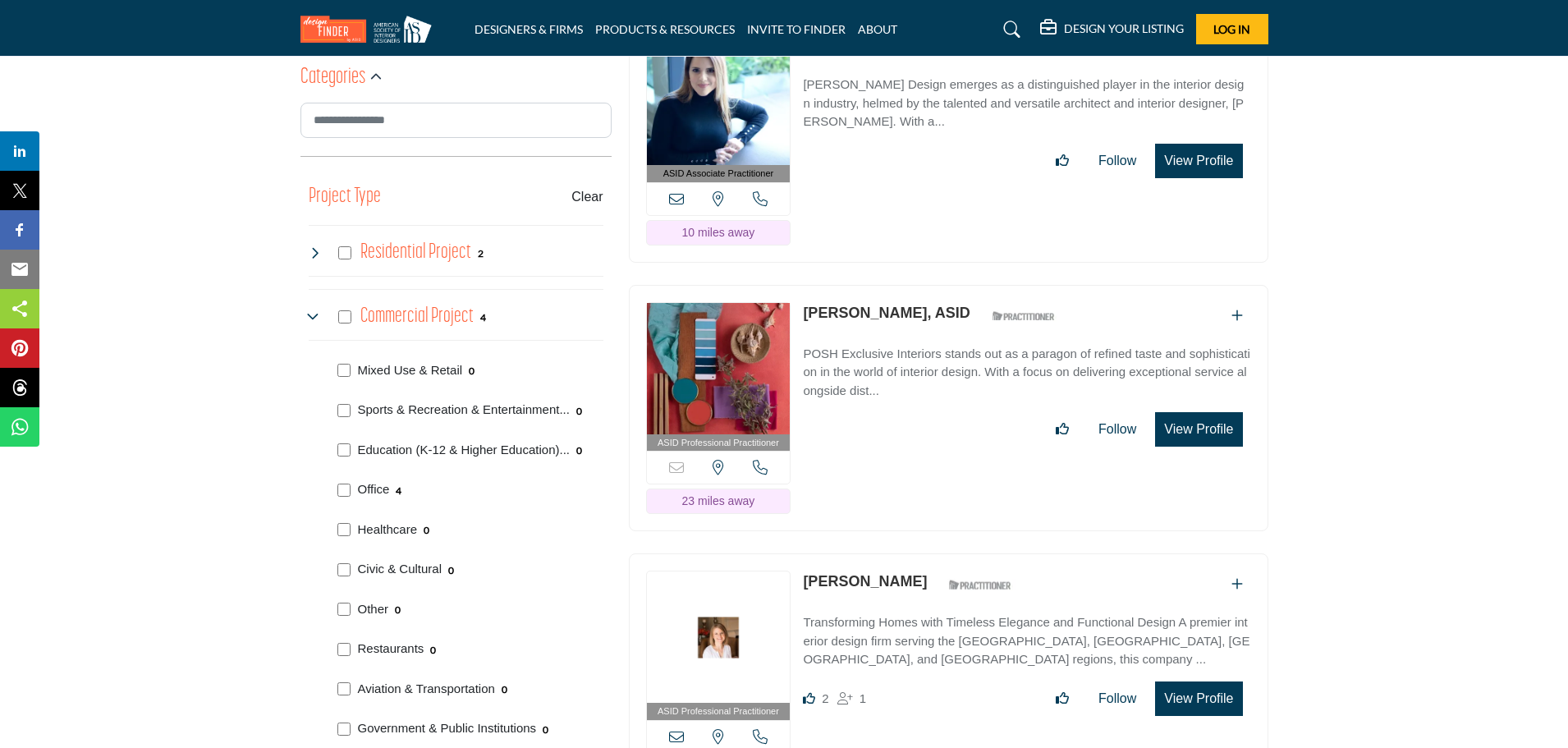
scroll to position [1068, 0]
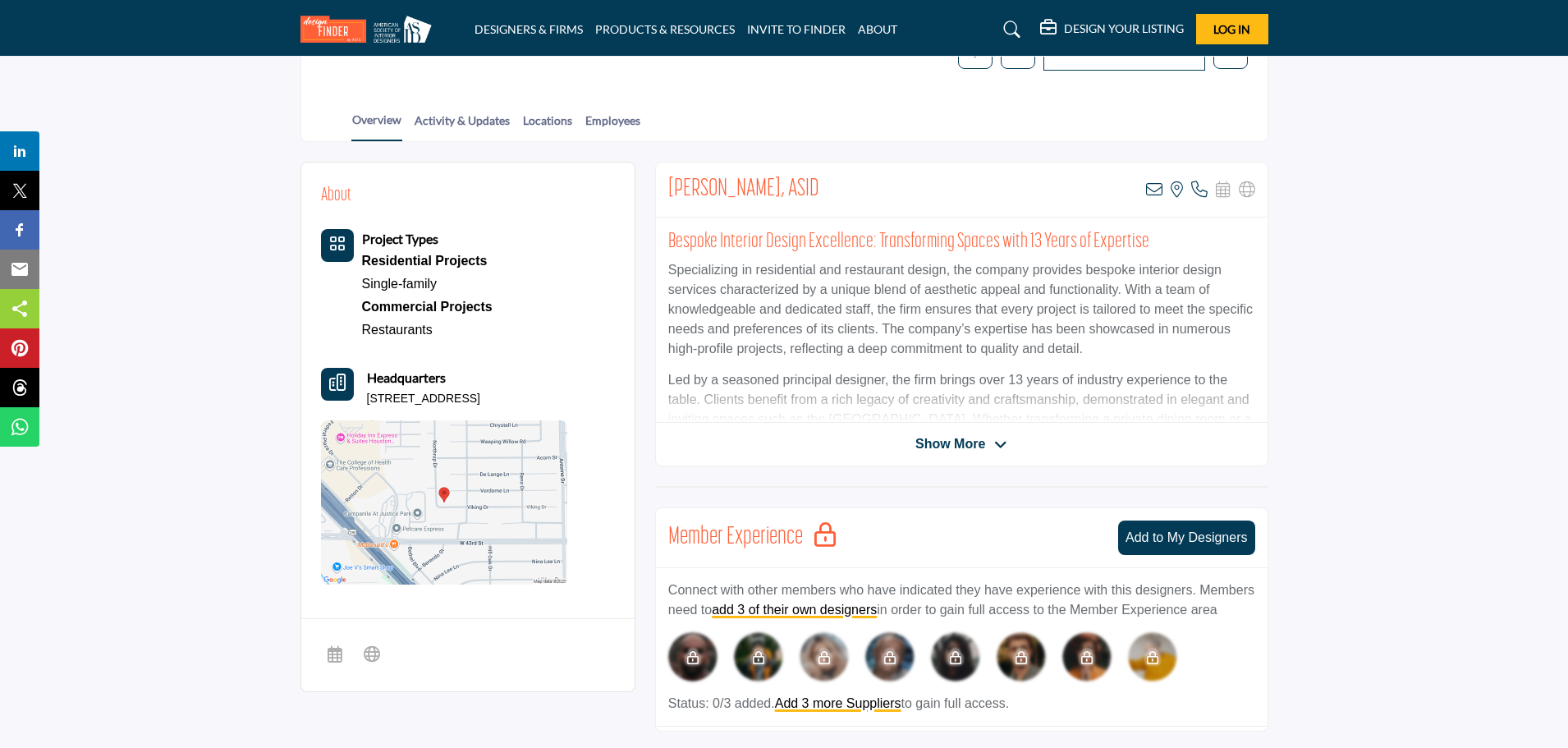
scroll to position [329, 0]
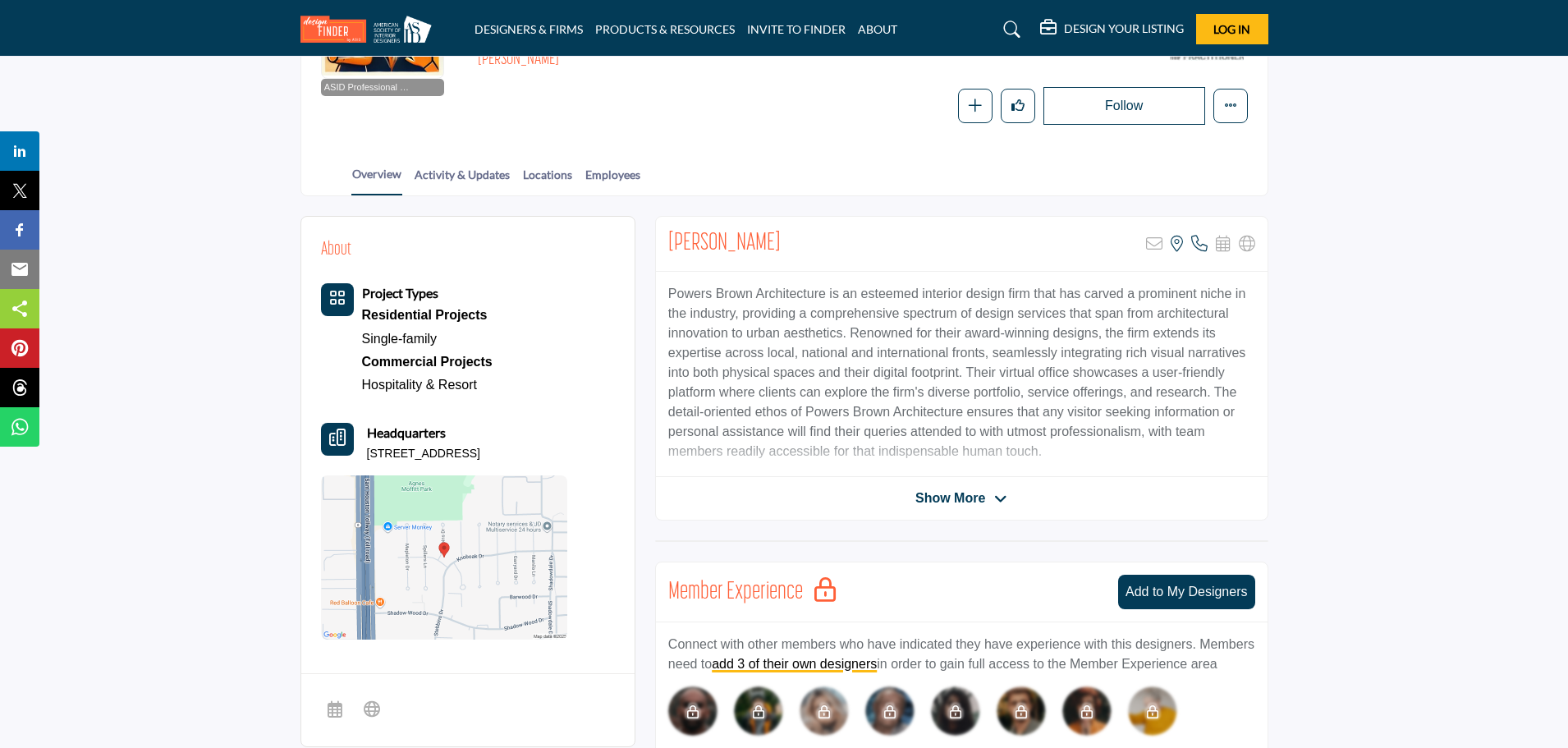
scroll to position [82, 0]
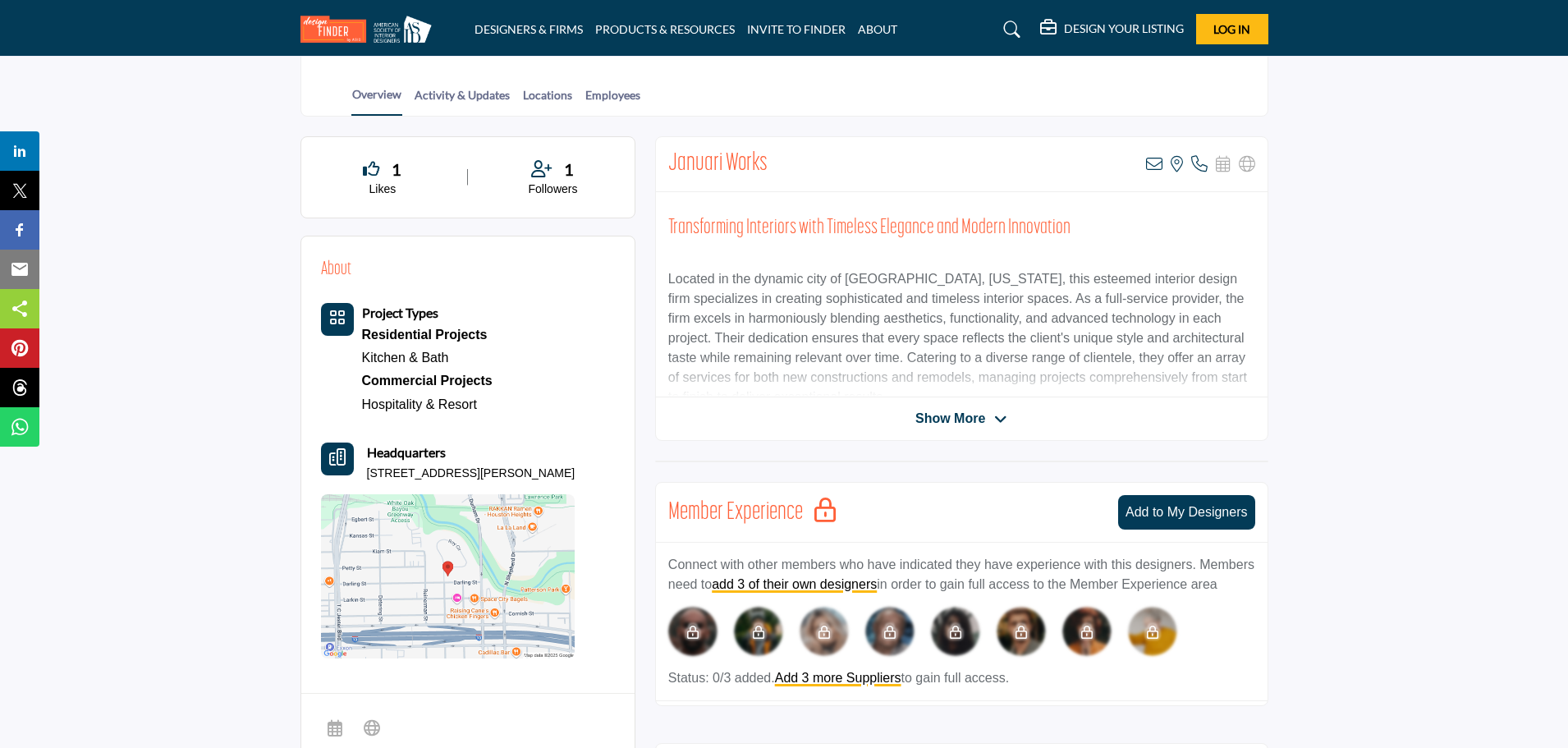
scroll to position [329, 0]
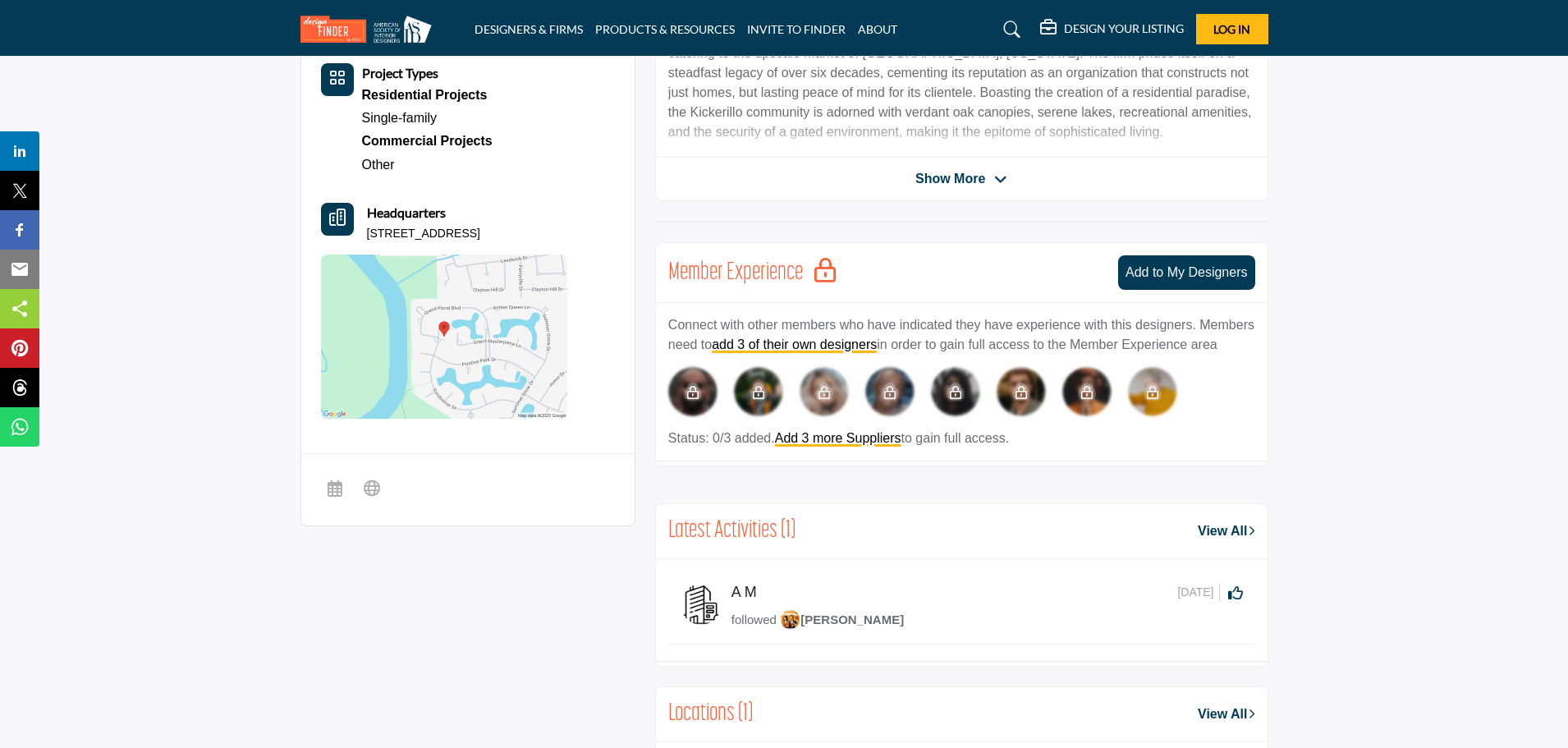
scroll to position [575, 0]
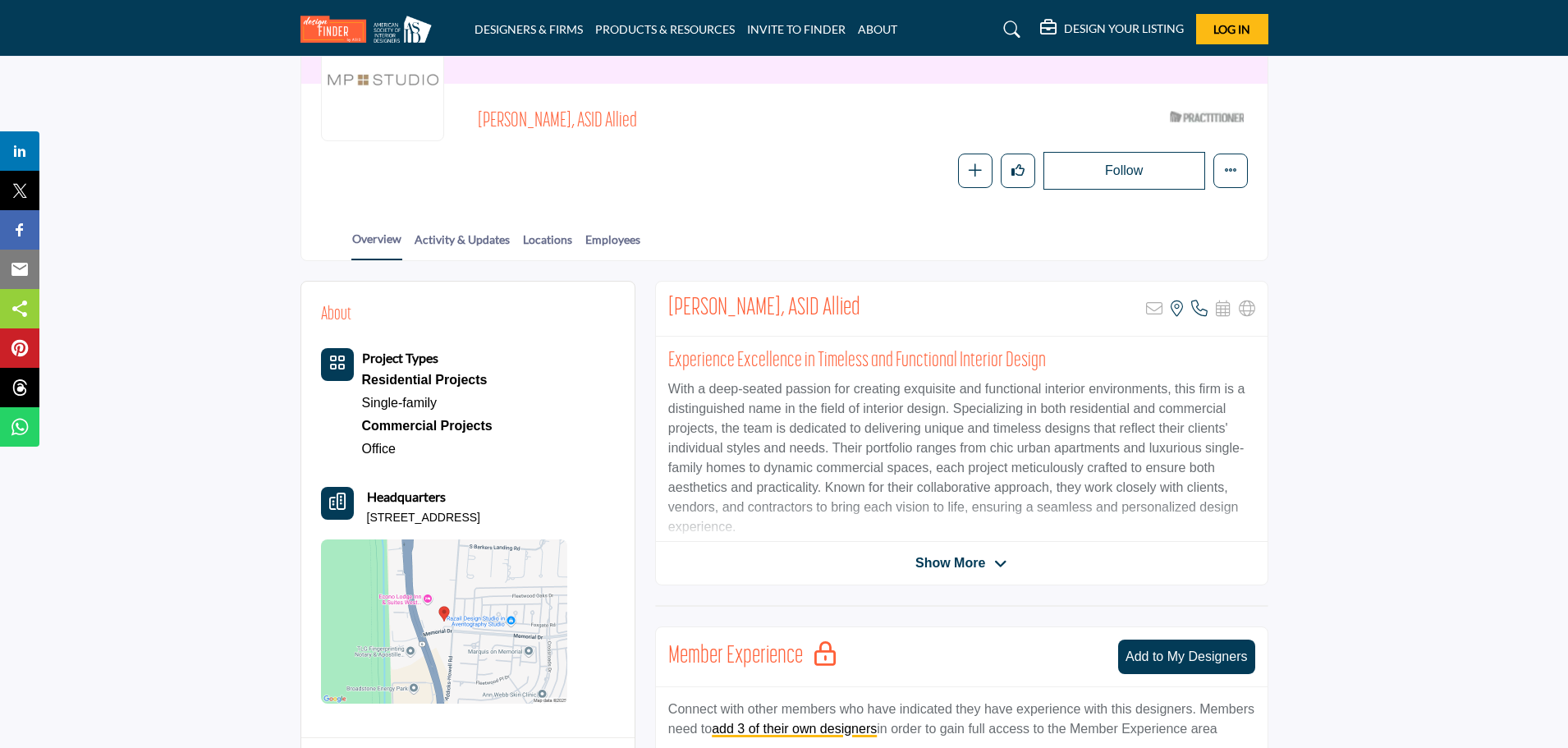
scroll to position [155, 0]
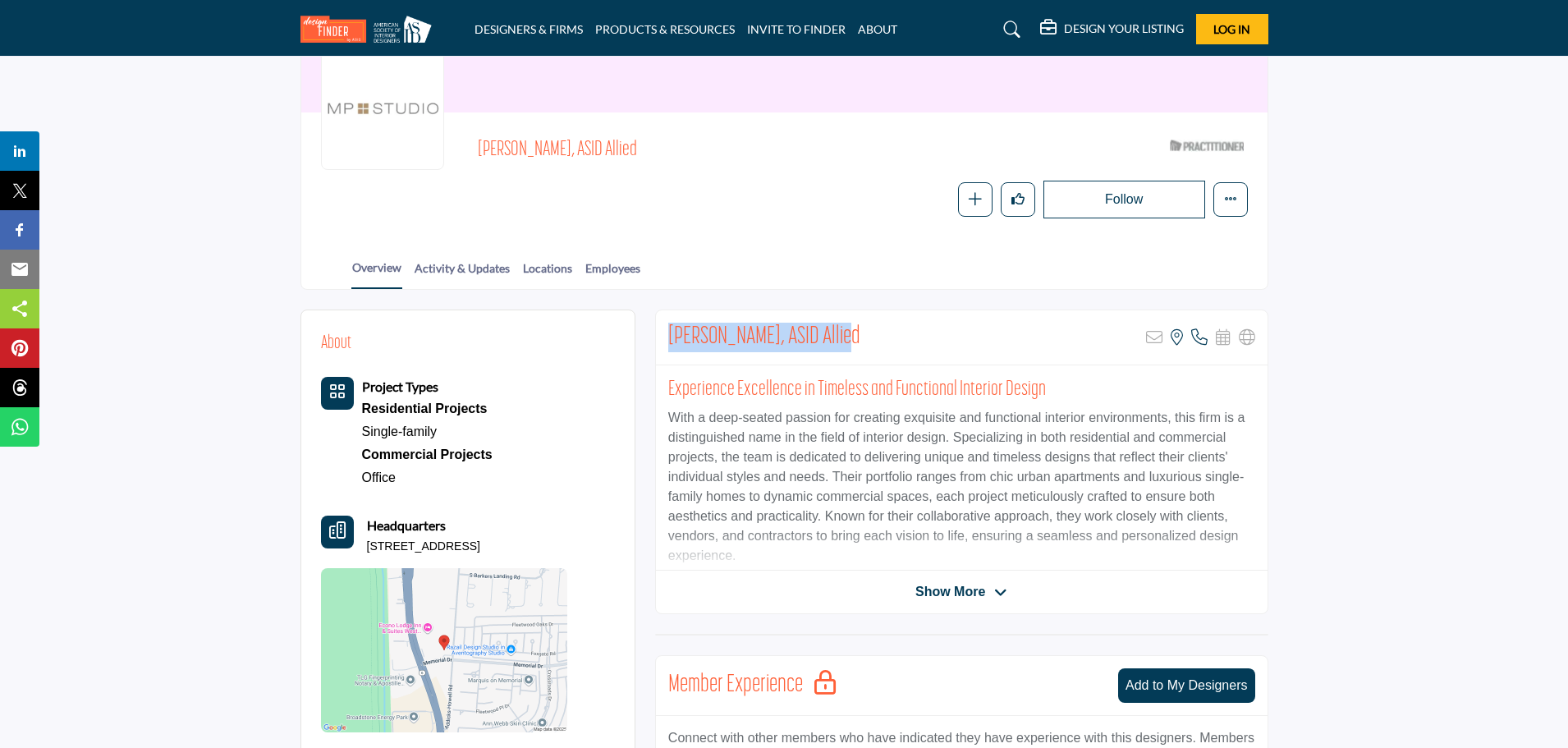
drag, startPoint x: 861, startPoint y: 339, endPoint x: 671, endPoint y: 328, distance: 190.3
click at [671, 328] on div "Shana Jacobs, ASID Allied Sorry, but this listing is on a subscription plan whi…" at bounding box center [962, 338] width 612 height 55
copy h2 "Shana Jacobs, ASID Allied"
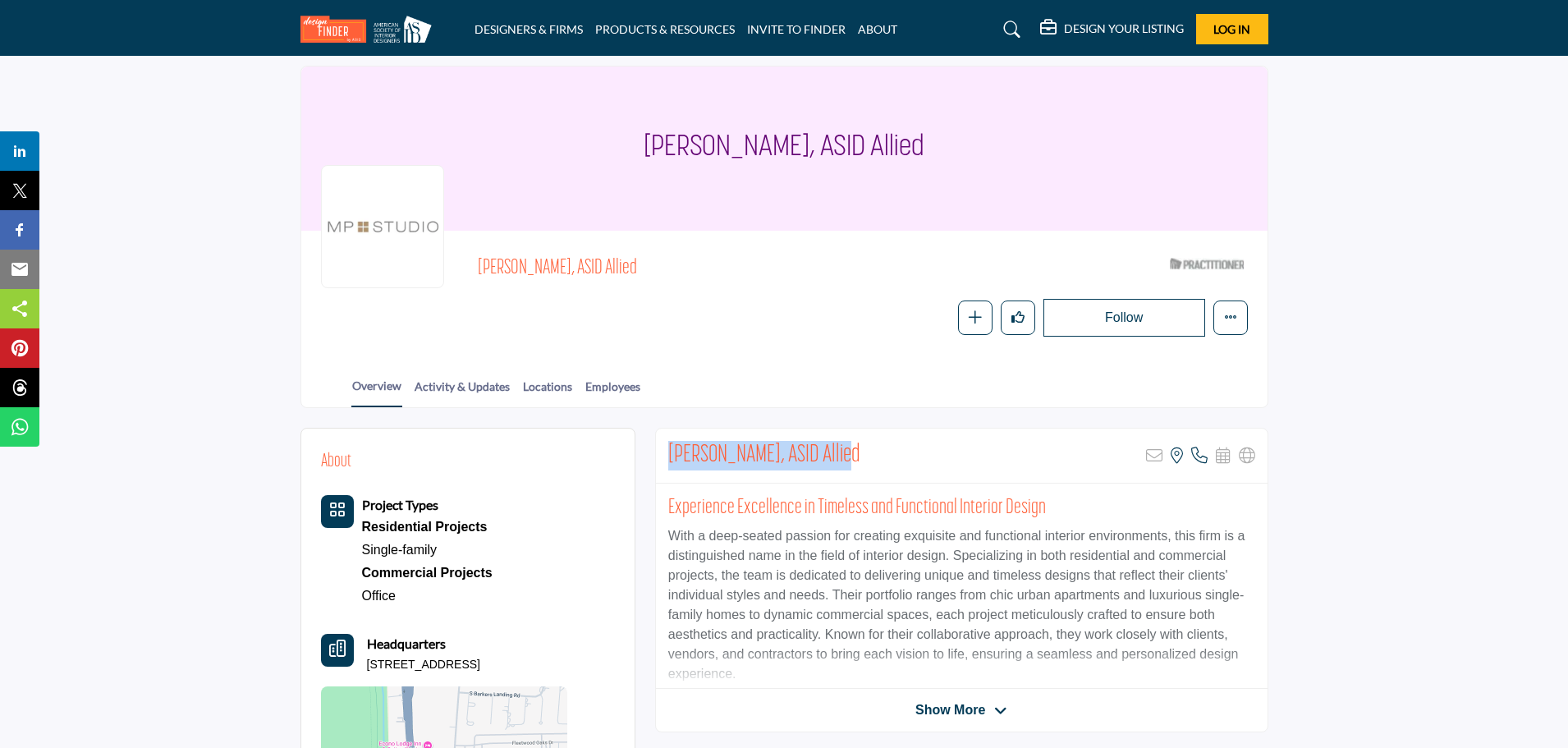
scroll to position [0, 0]
